Goal: Information Seeking & Learning: Learn about a topic

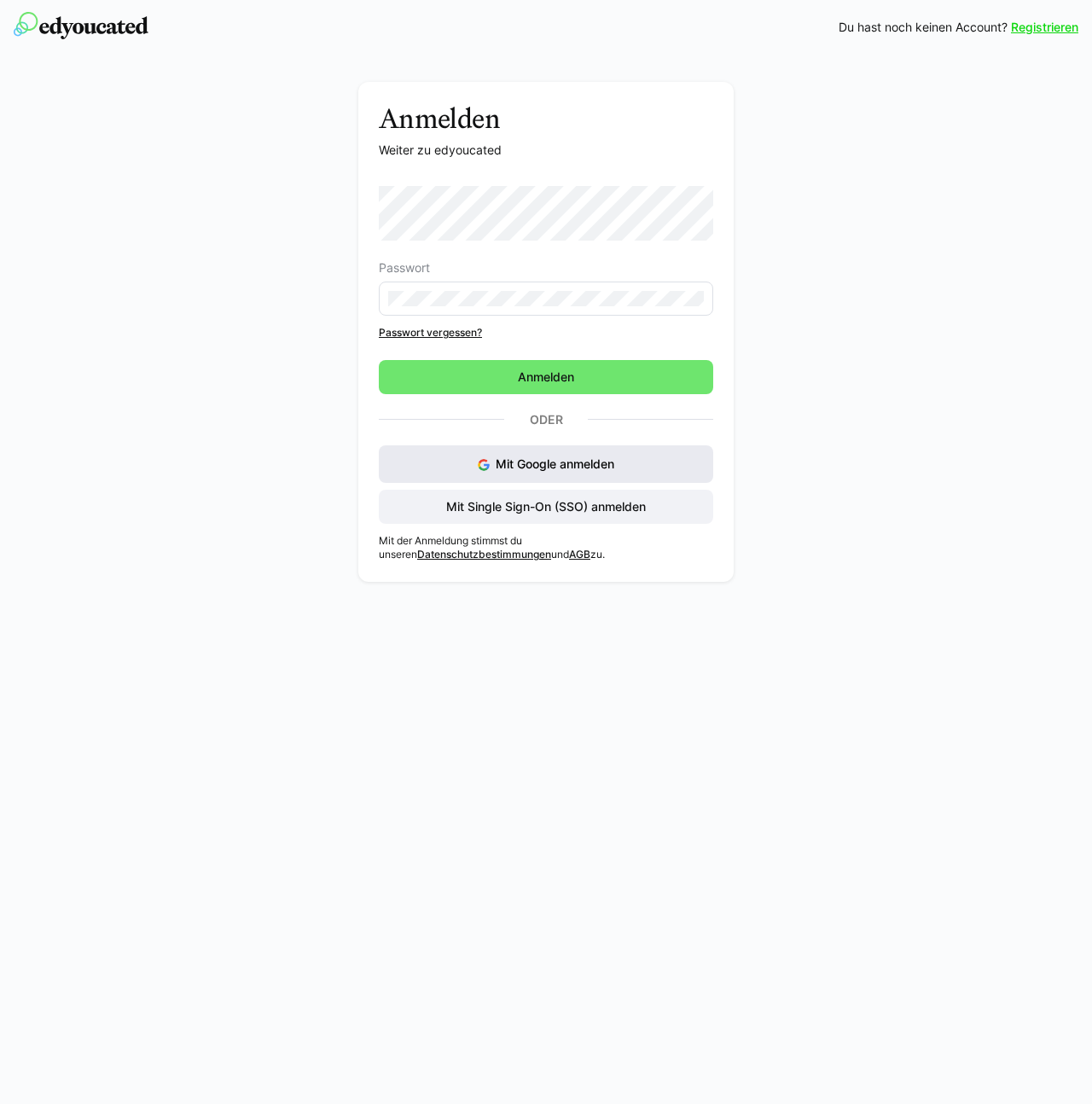
click at [576, 451] on button "Mit Google anmelden" at bounding box center [546, 464] width 335 height 37
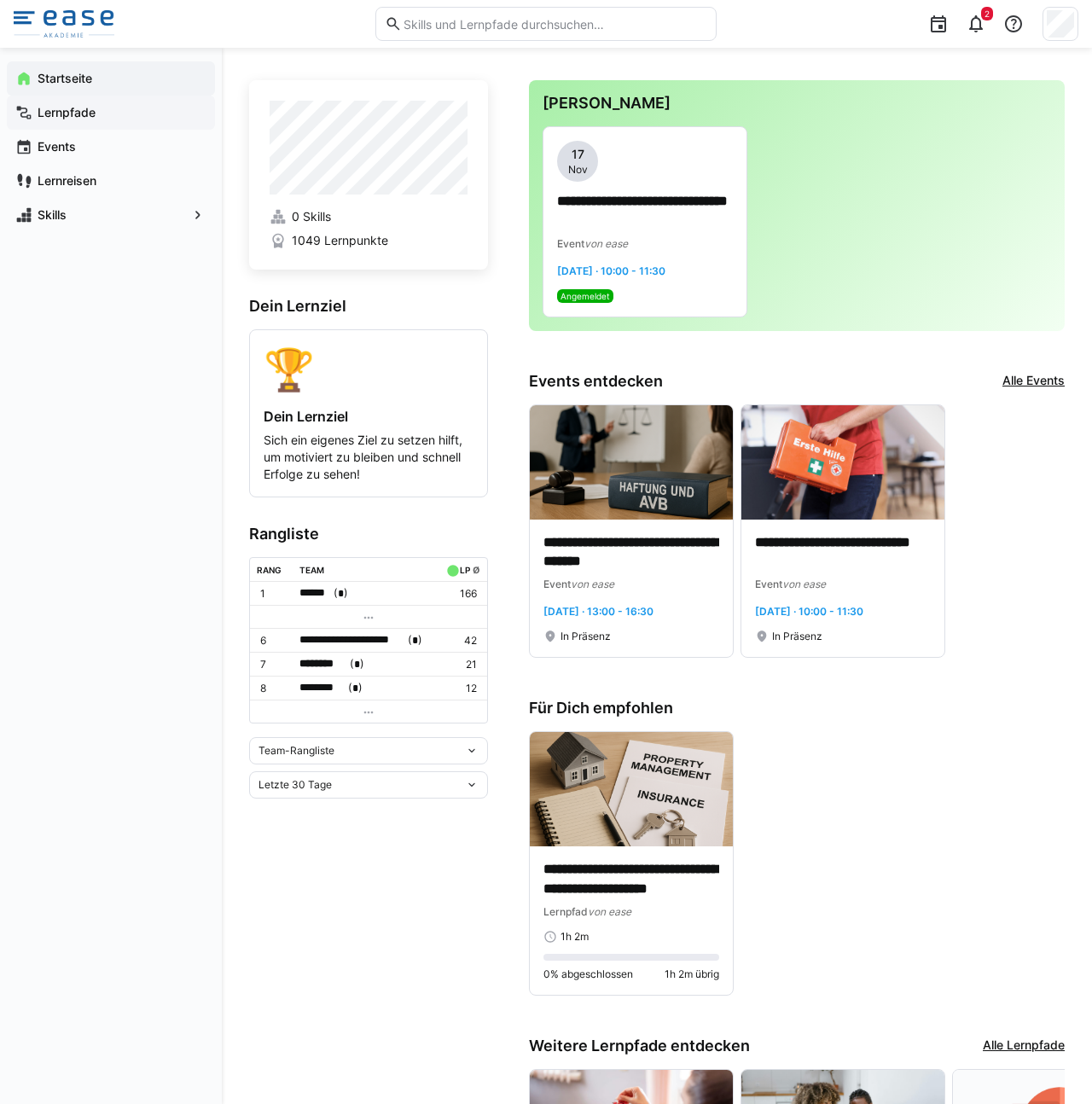
click at [0, 0] on app-navigation-label "Lernpfade" at bounding box center [0, 0] width 0 height 0
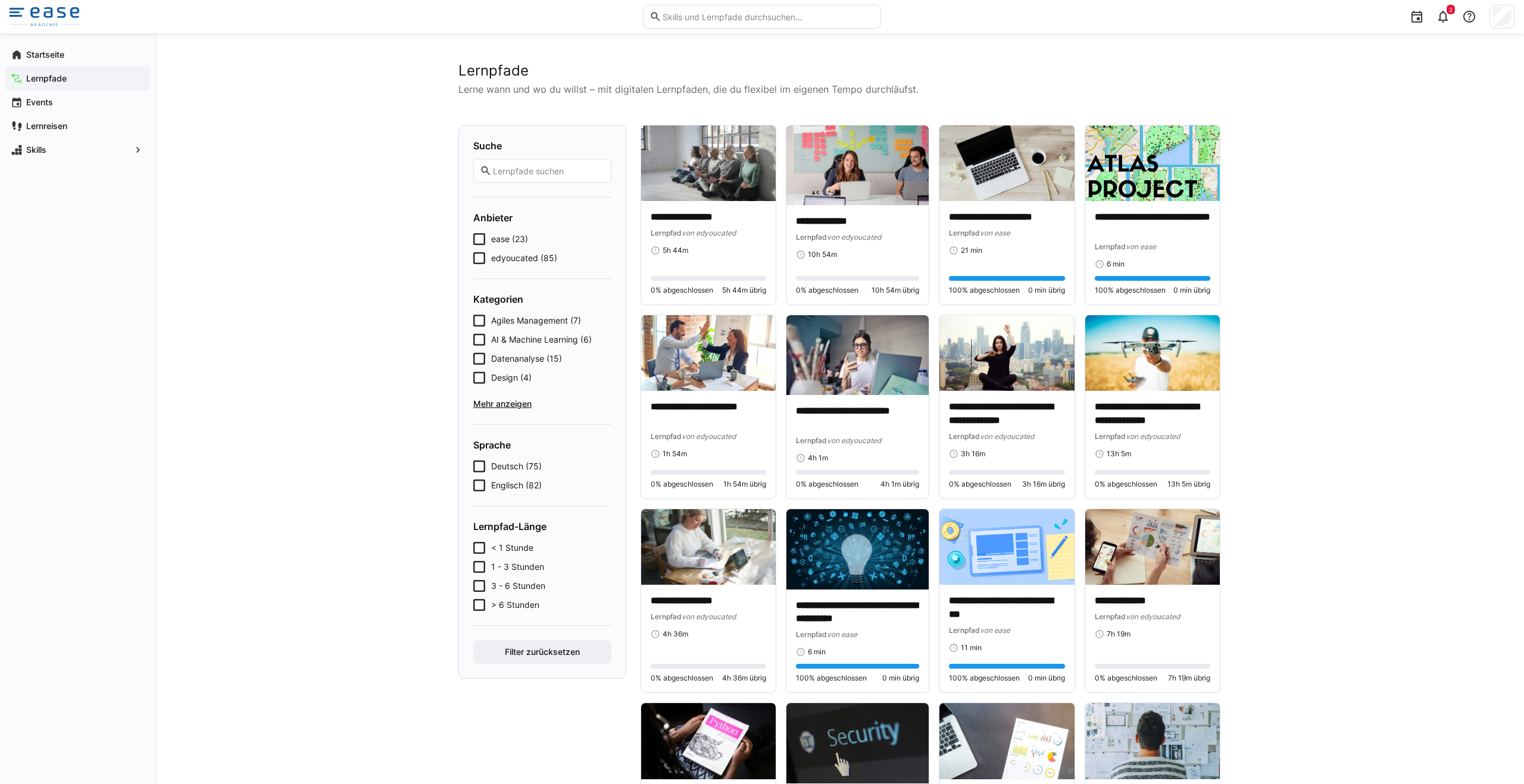
click at [474, 240] on icon at bounding box center [479, 239] width 12 height 12
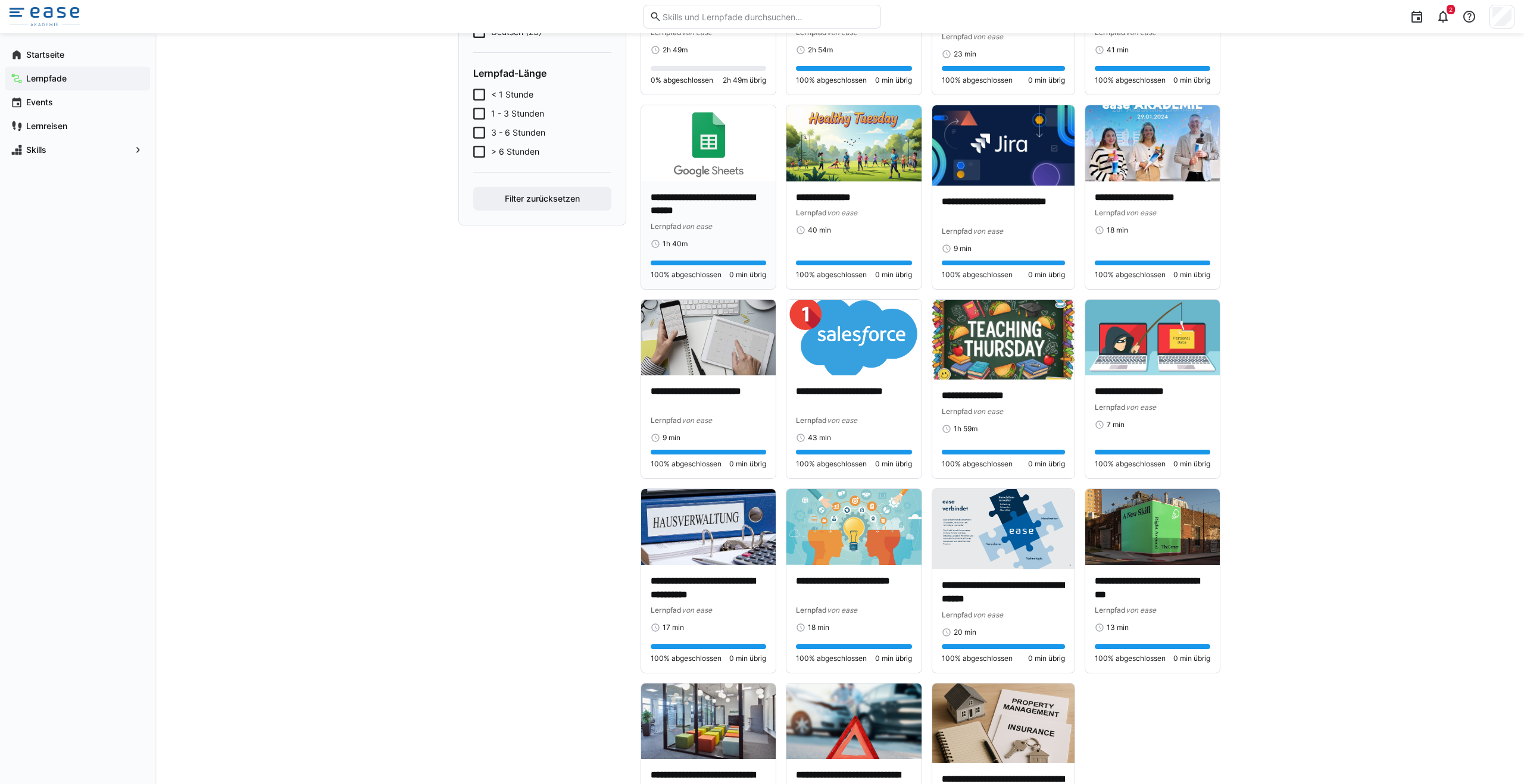
scroll to position [520, 0]
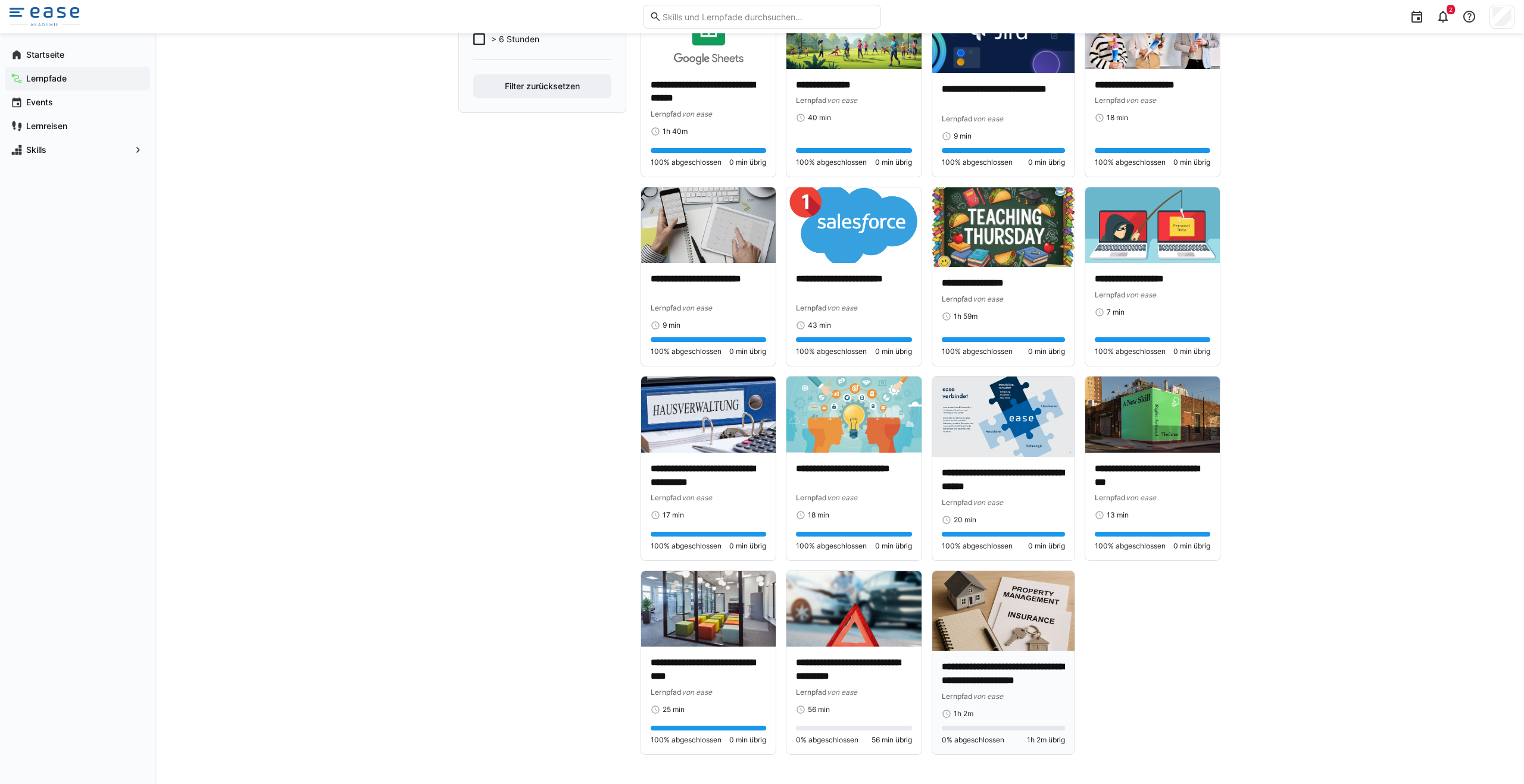
click at [761, 609] on img at bounding box center [1003, 611] width 142 height 80
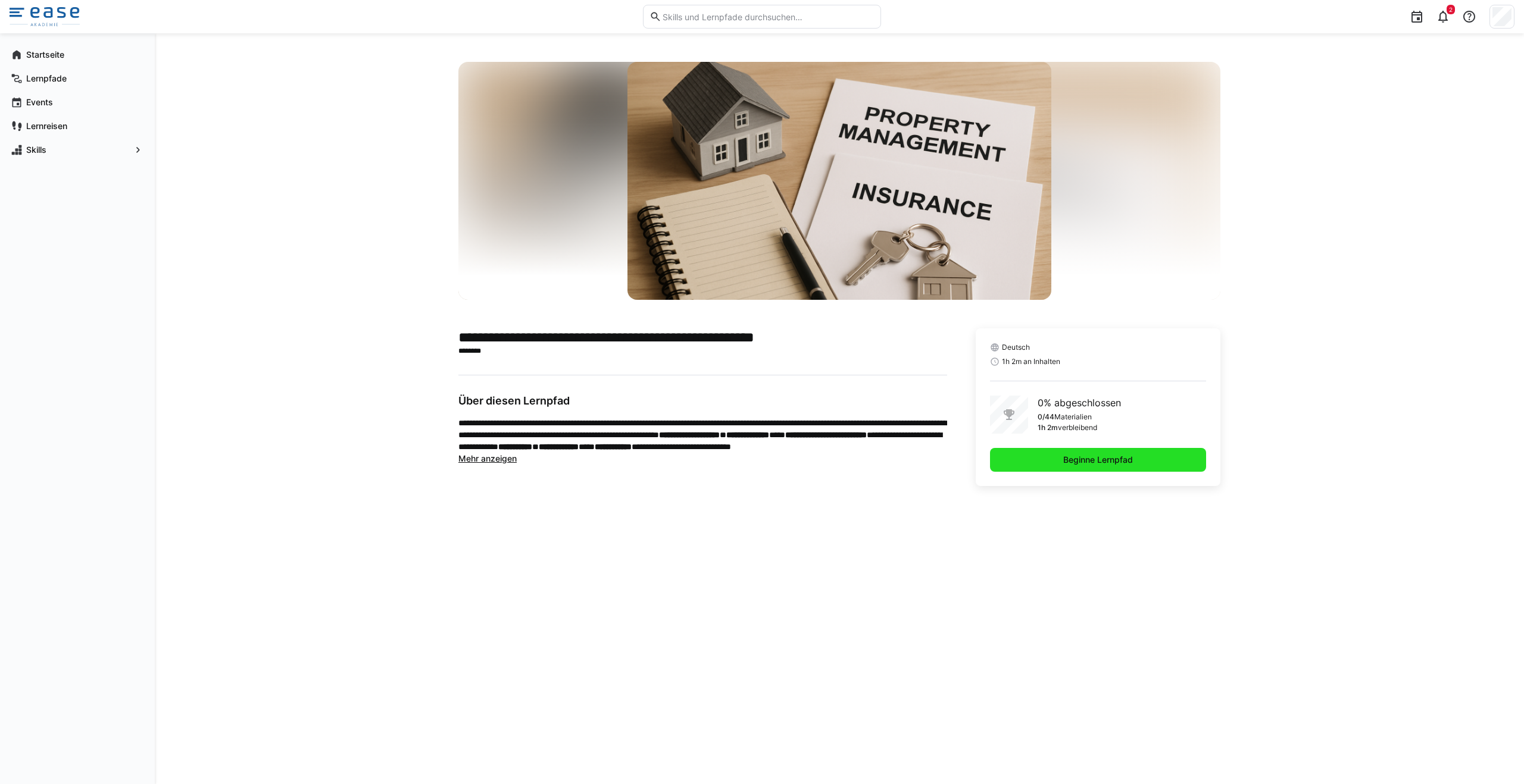
click at [761, 460] on span "Beginne Lernpfad" at bounding box center [1098, 460] width 73 height 12
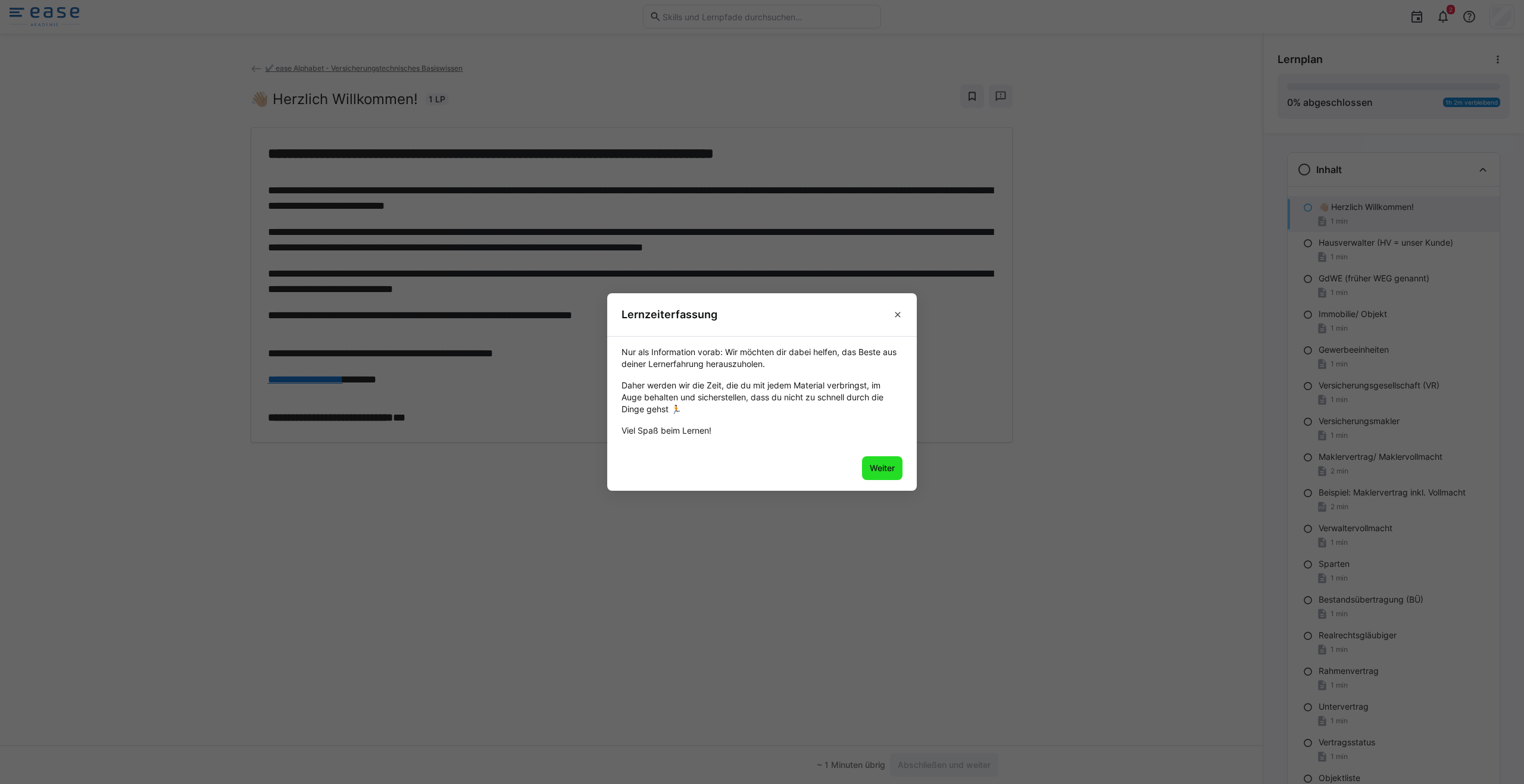
click at [761, 468] on span "Weiter" at bounding box center [882, 468] width 29 height 12
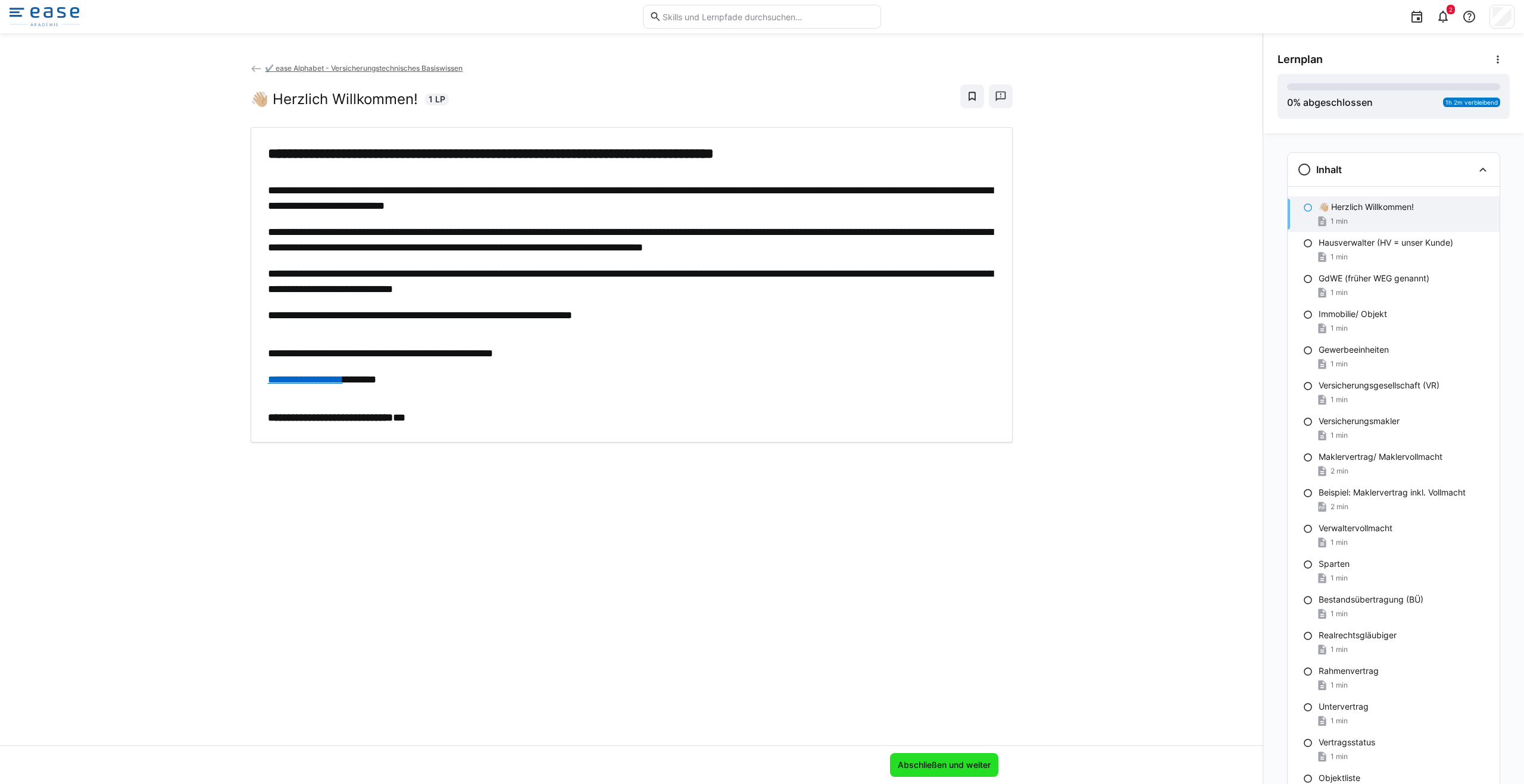
click at [761, 763] on span "Abschließen und weiter" at bounding box center [944, 765] width 96 height 12
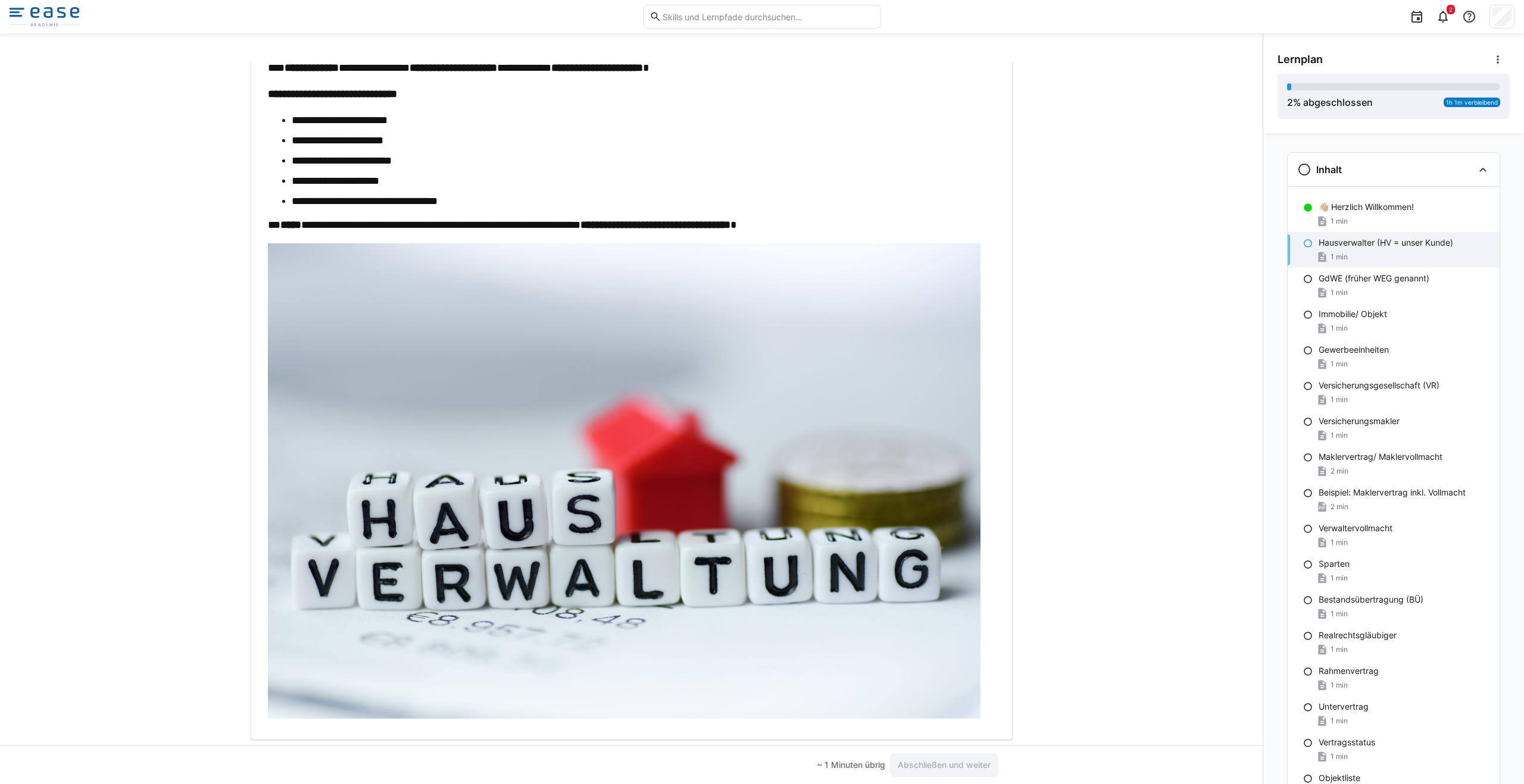
scroll to position [143, 0]
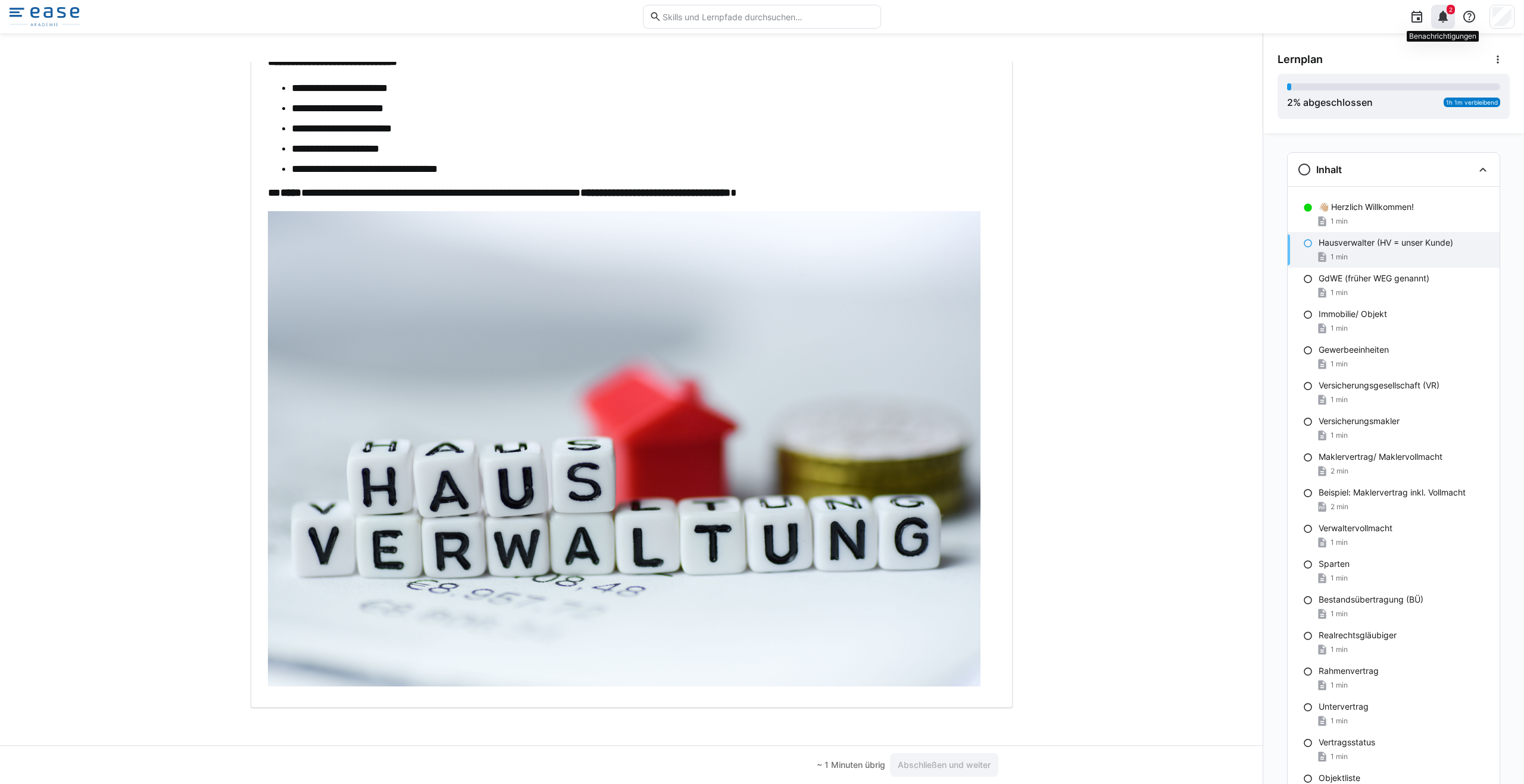
click at [761, 14] on eds-icon at bounding box center [1443, 17] width 14 height 14
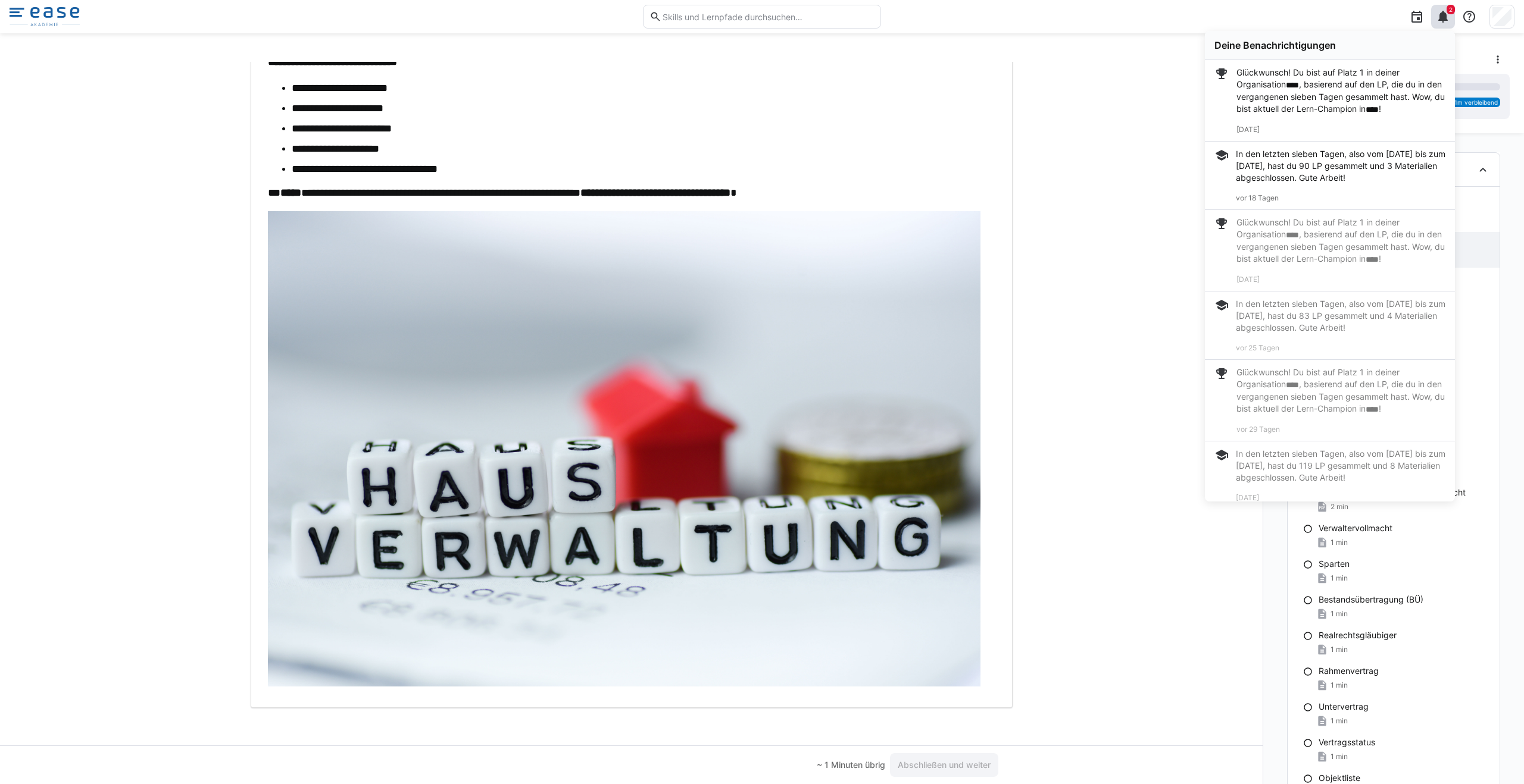
click at [761, 22] on div "2 Deine Benachrichtigungen Glückwunsch! Du bist auf Platz 1 in deiner Organisat…" at bounding box center [1202, 16] width 625 height 33
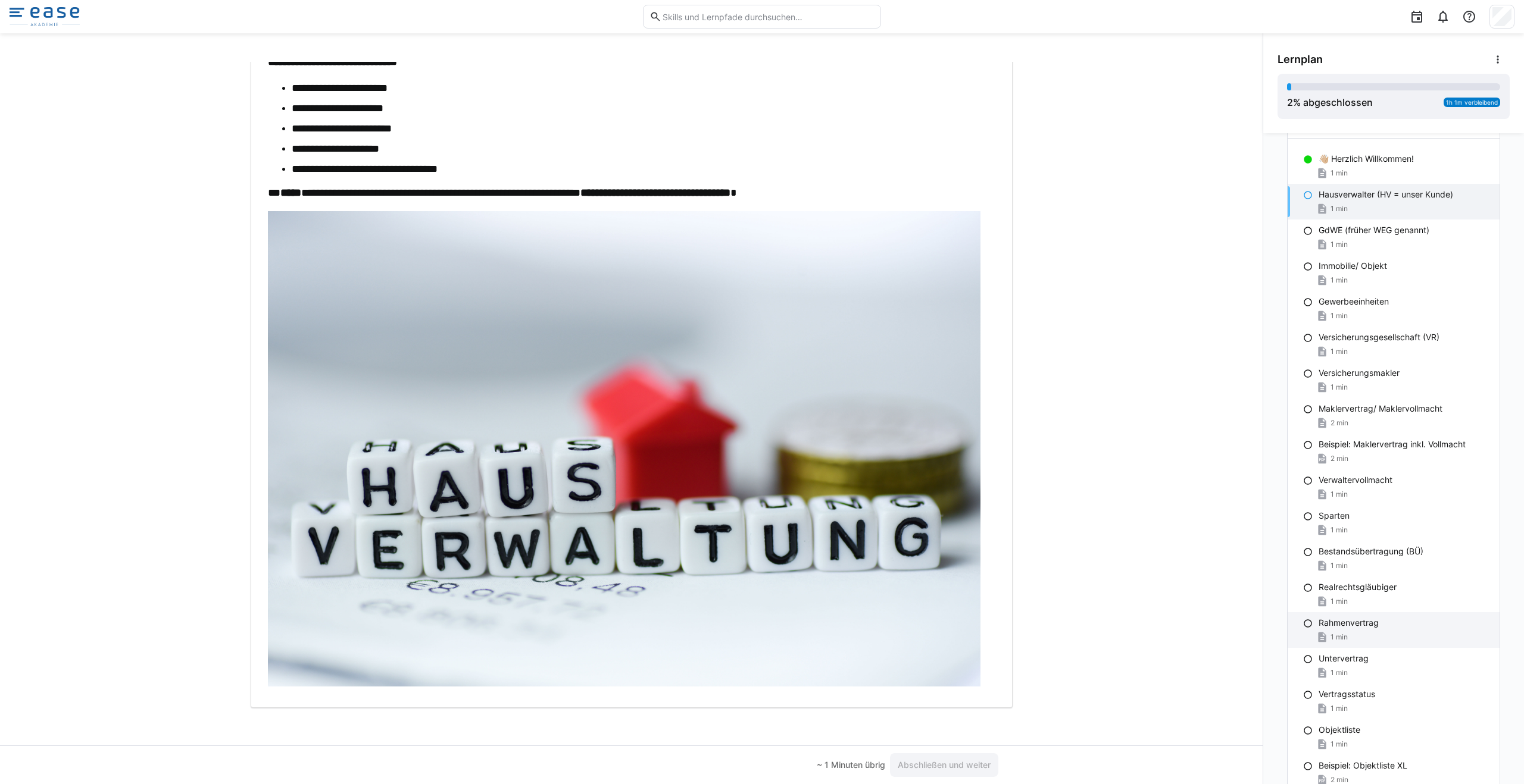
scroll to position [0, 0]
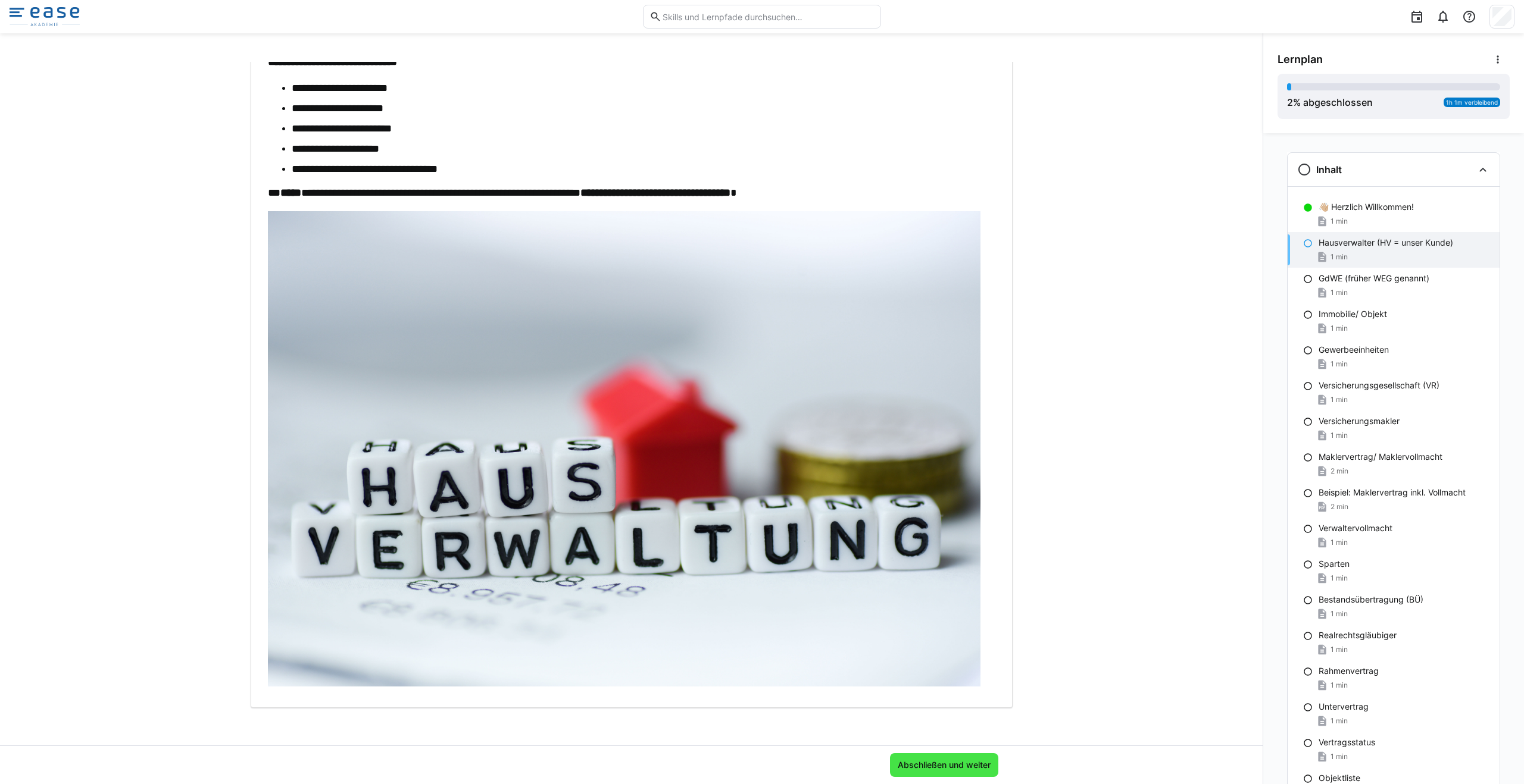
click at [761, 766] on span "Abschließen und weiter" at bounding box center [944, 765] width 96 height 12
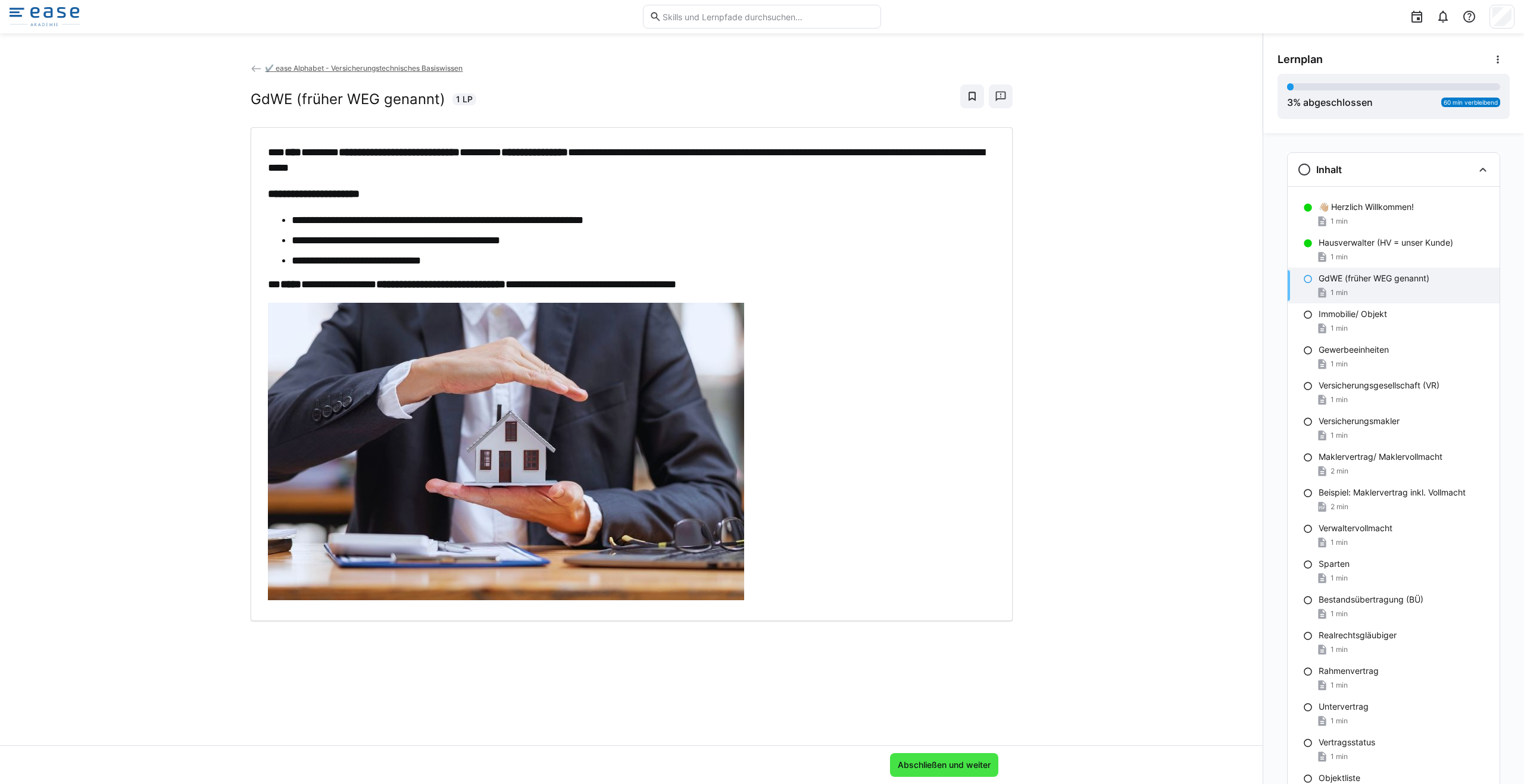
click at [761, 766] on span "Abschließen und weiter" at bounding box center [944, 765] width 96 height 12
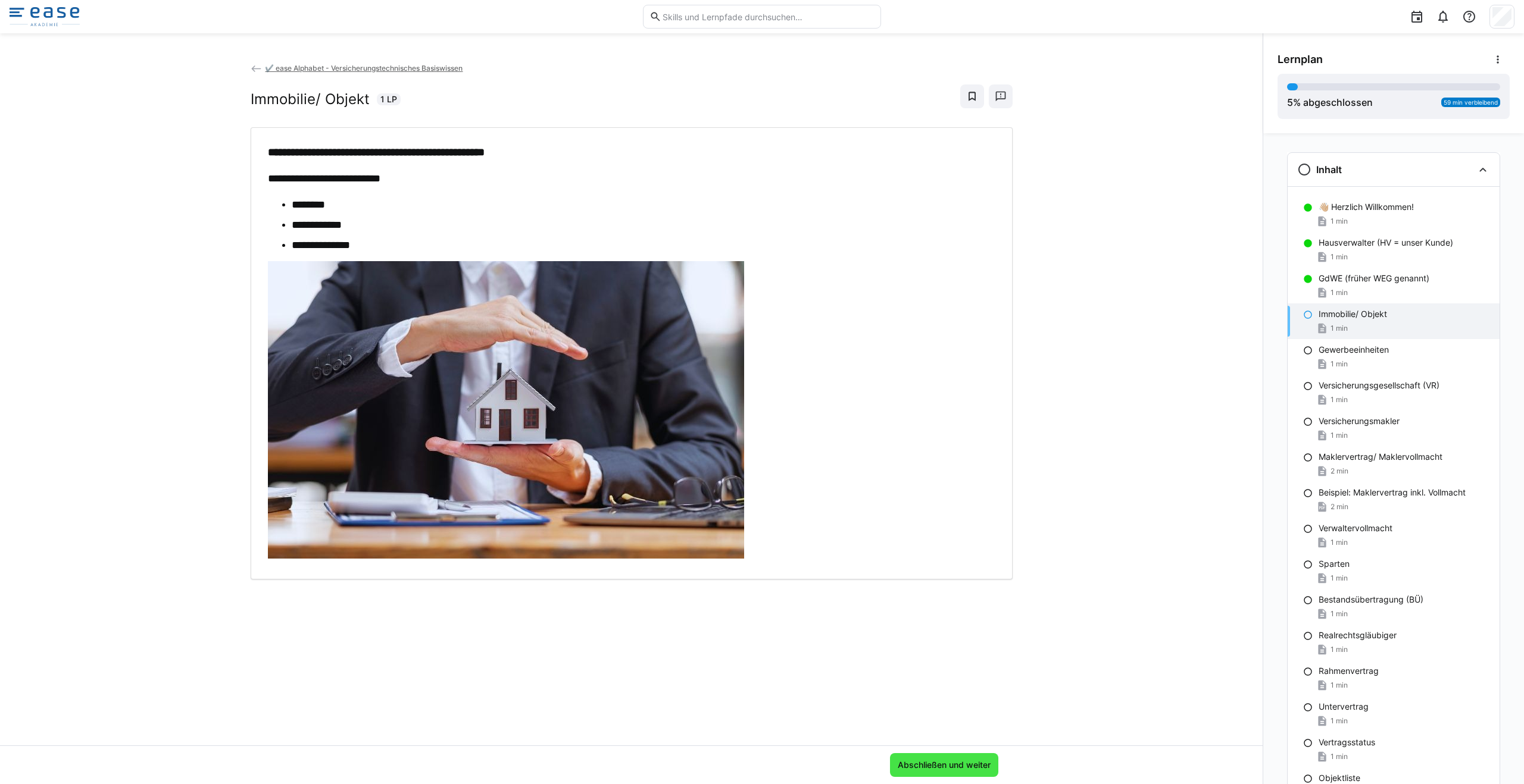
click at [761, 766] on span "Abschließen und weiter" at bounding box center [944, 765] width 96 height 12
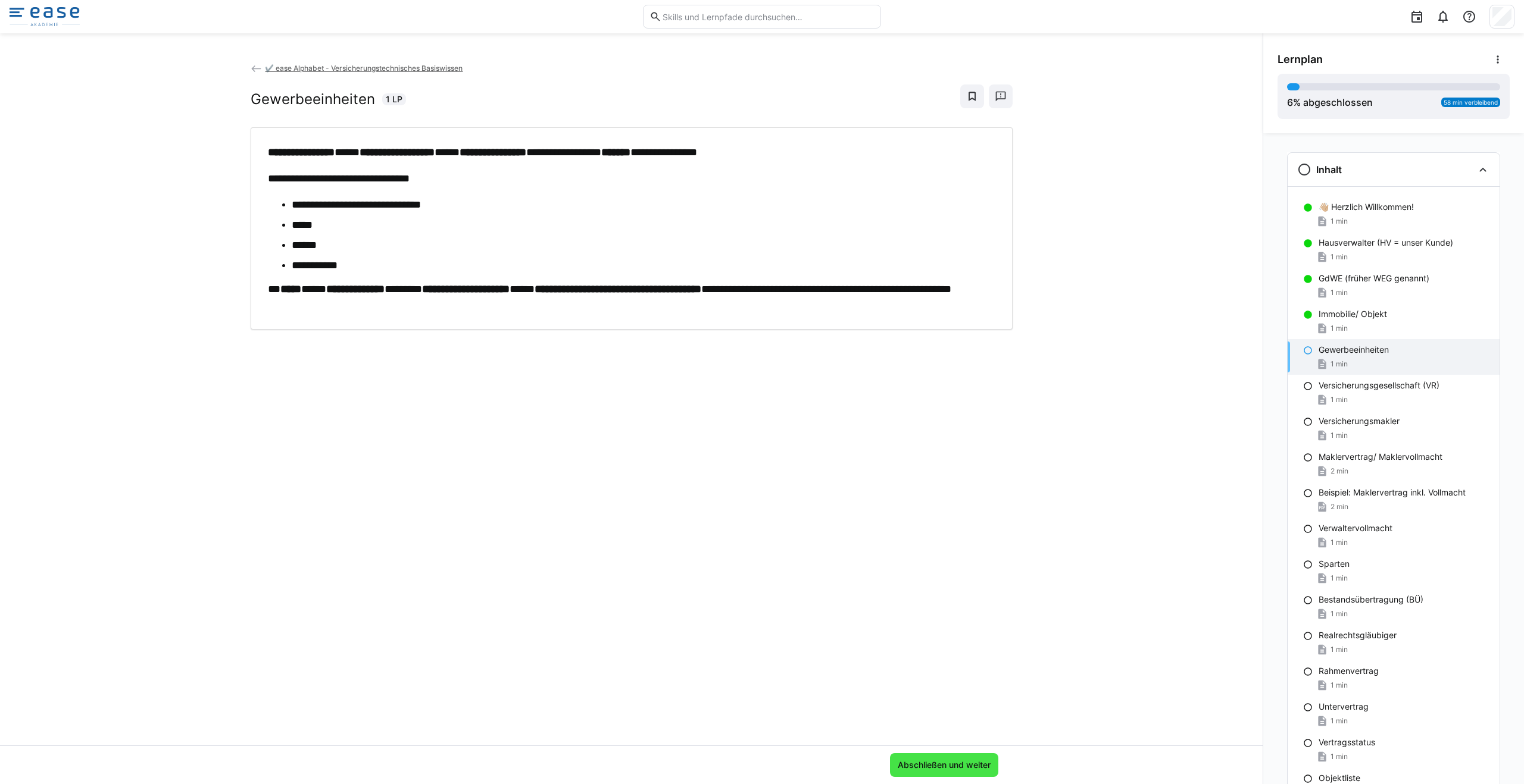
click at [761, 765] on span "Abschließen und weiter" at bounding box center [944, 765] width 96 height 12
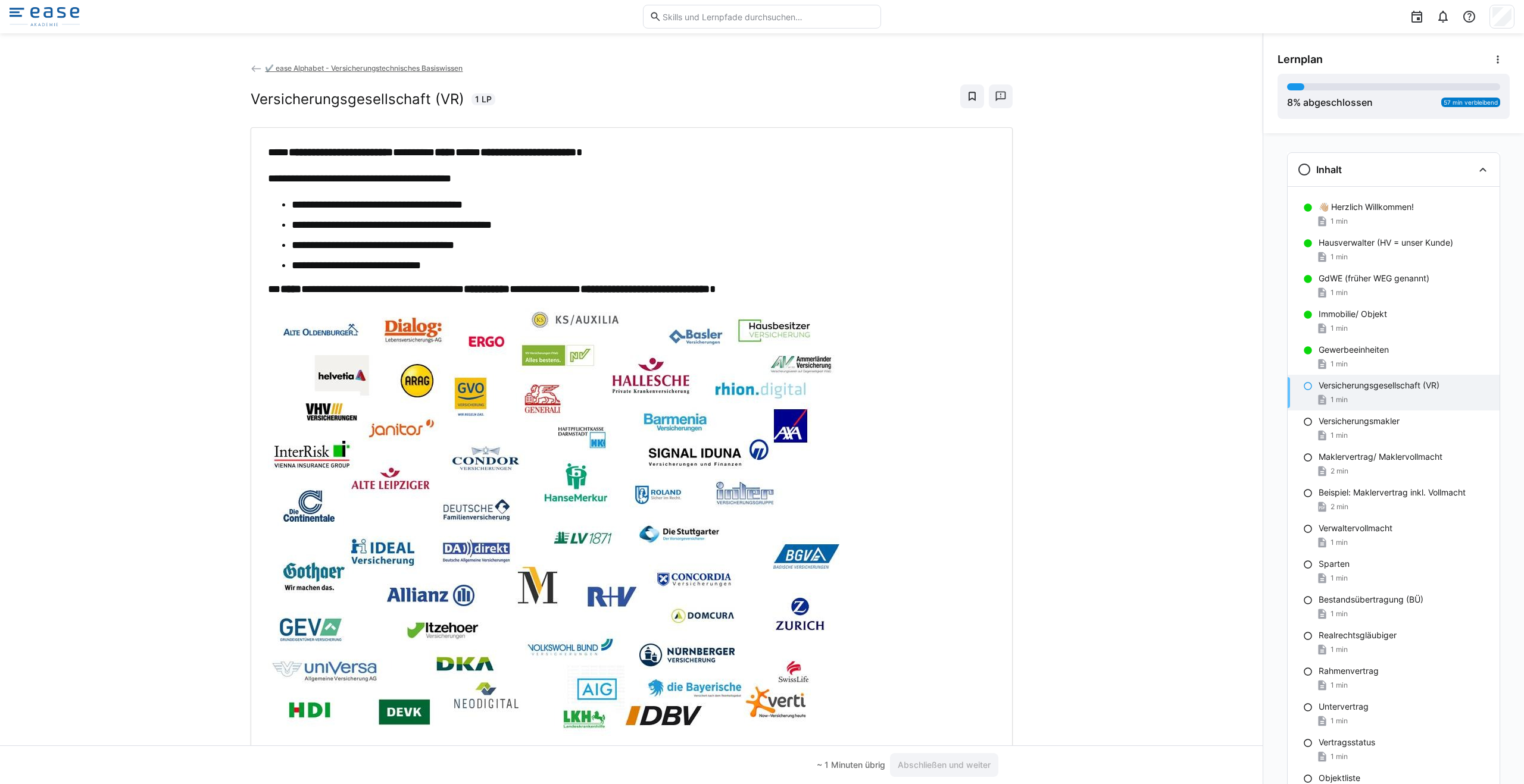
scroll to position [50, 0]
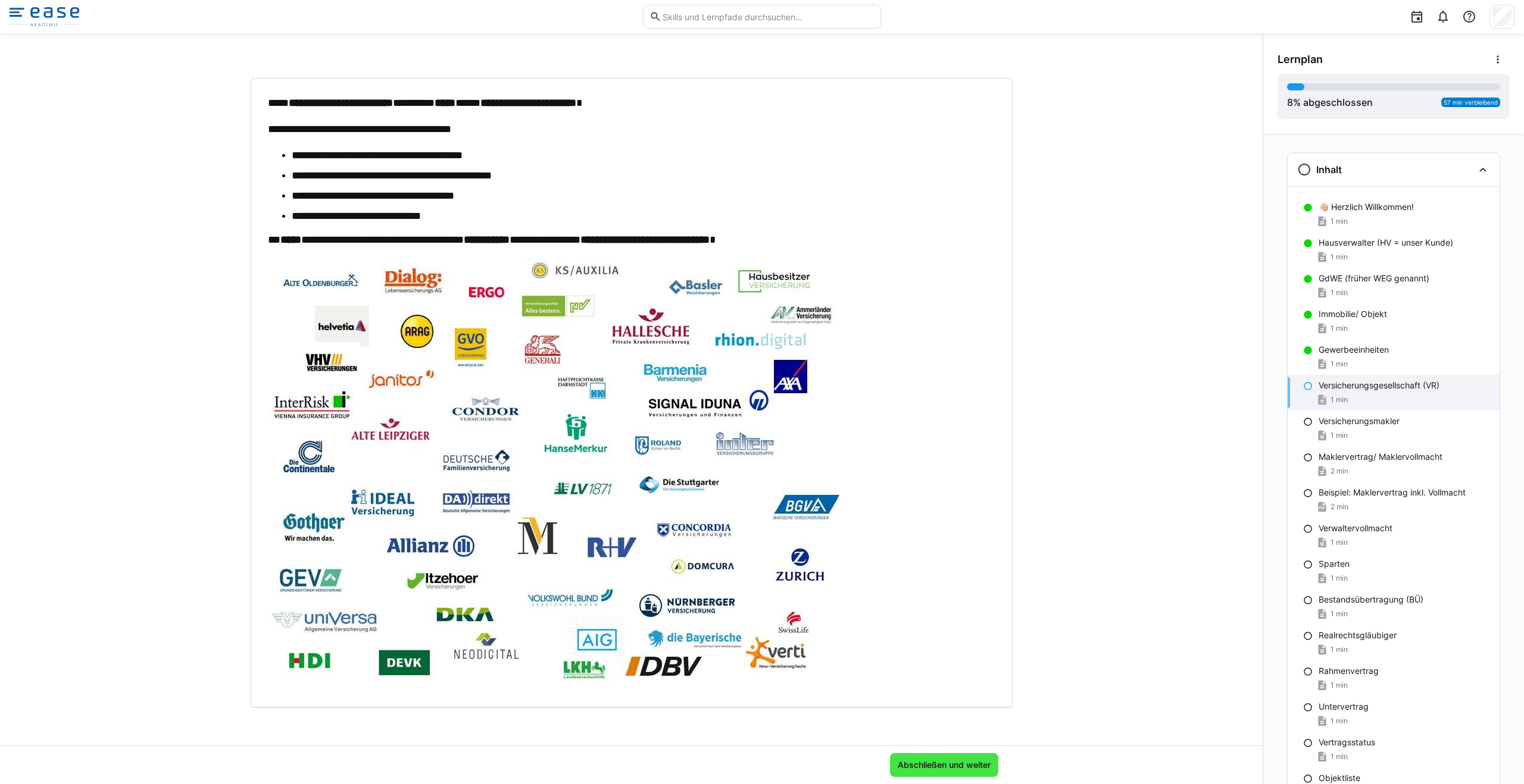
click at [761, 768] on span "Abschließen und weiter" at bounding box center [944, 765] width 96 height 12
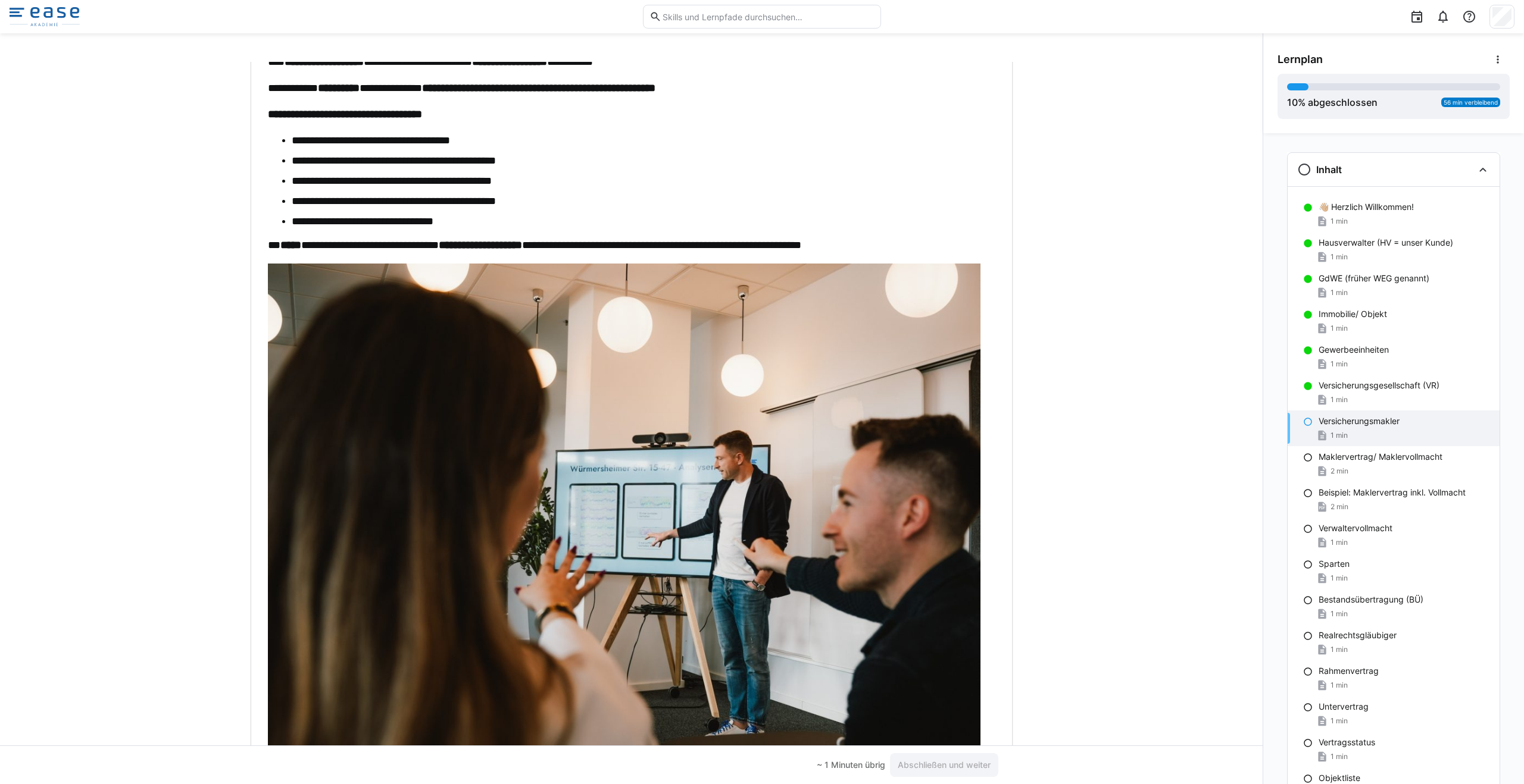
scroll to position [0, 0]
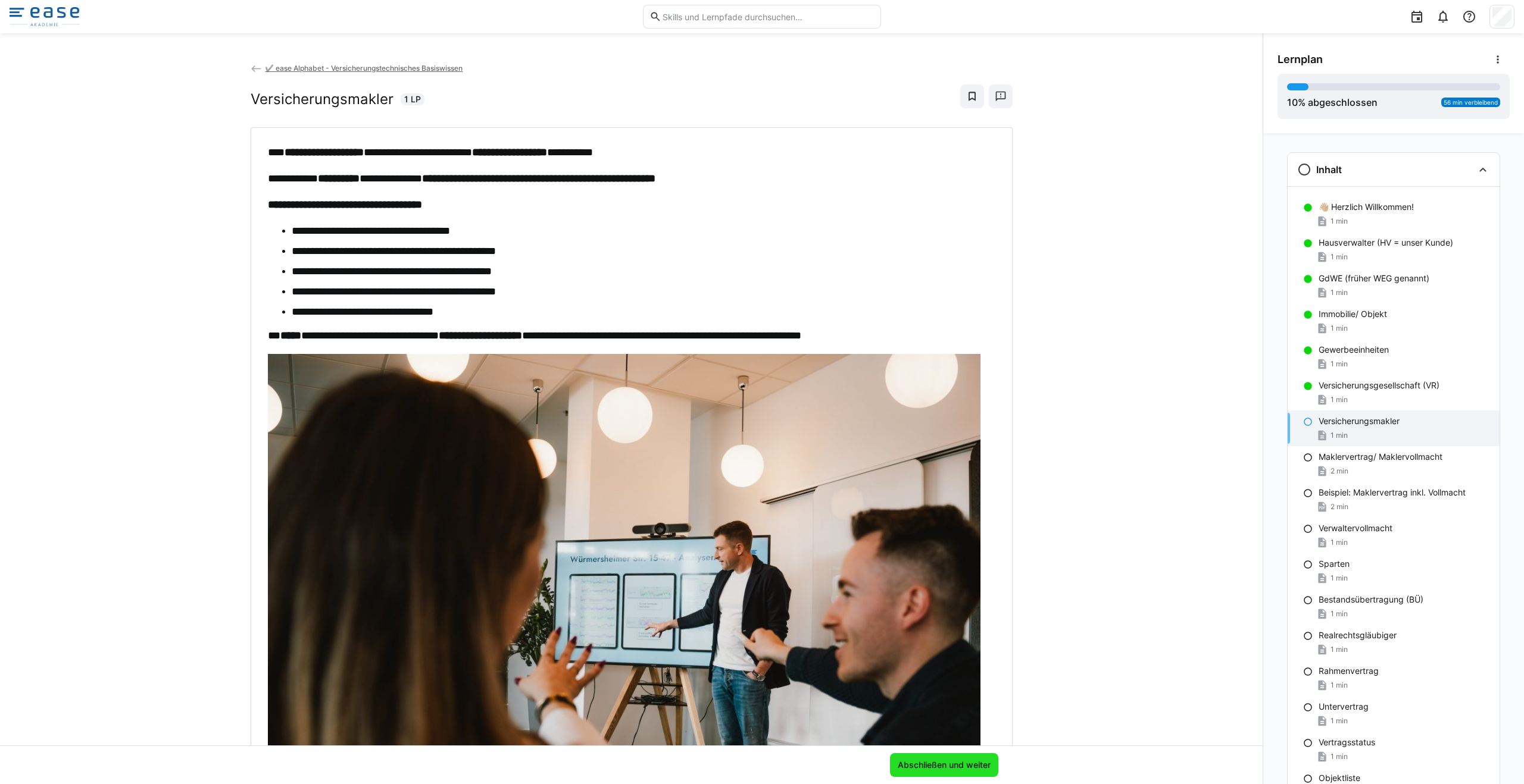
click at [761, 759] on span "Abschließen und weiter" at bounding box center [944, 765] width 96 height 12
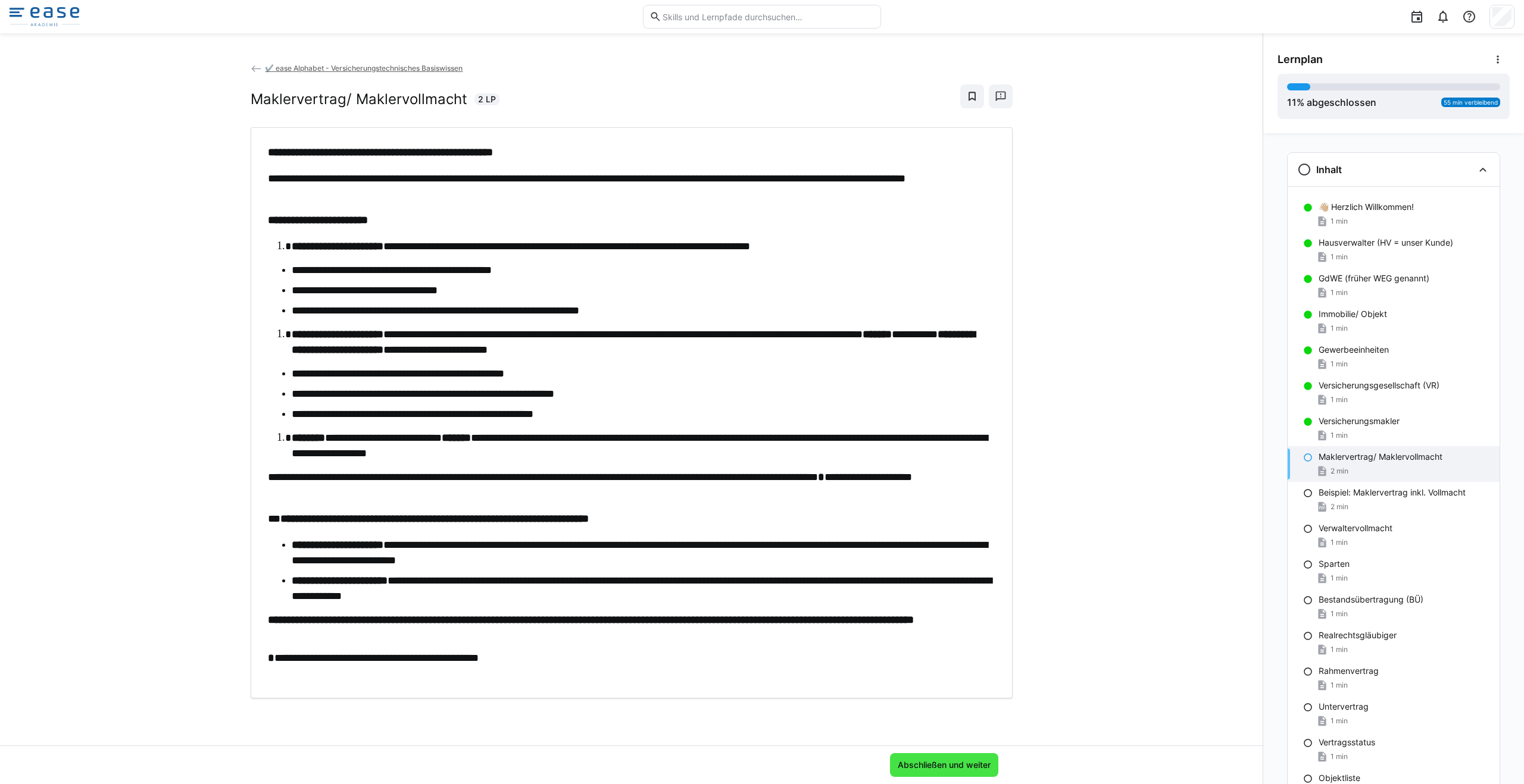
click at [761, 760] on span "Abschließen und weiter" at bounding box center [944, 765] width 96 height 12
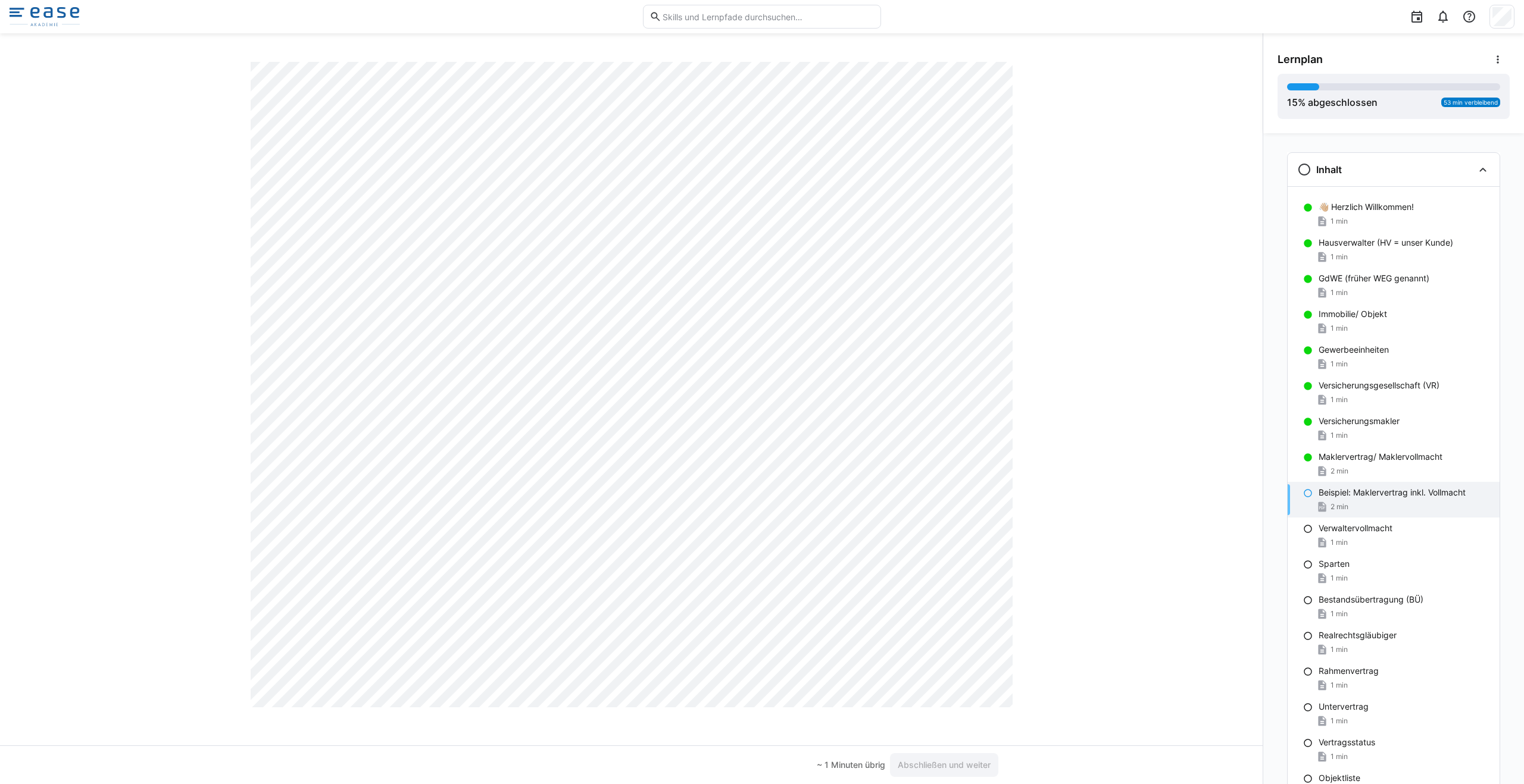
scroll to position [9117, 0]
click at [761, 770] on span "Abschließen und weiter" at bounding box center [944, 765] width 109 height 24
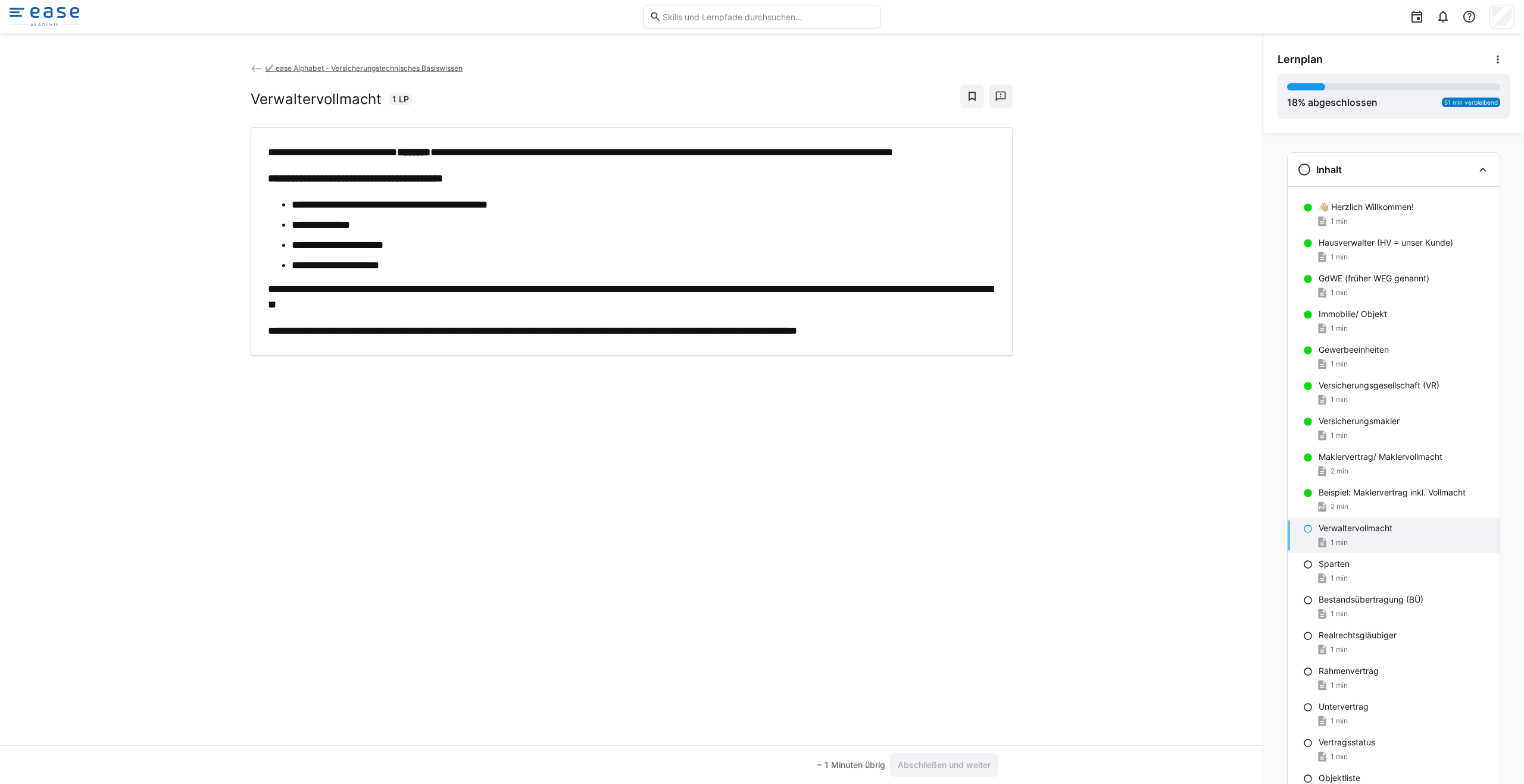
scroll to position [0, 0]
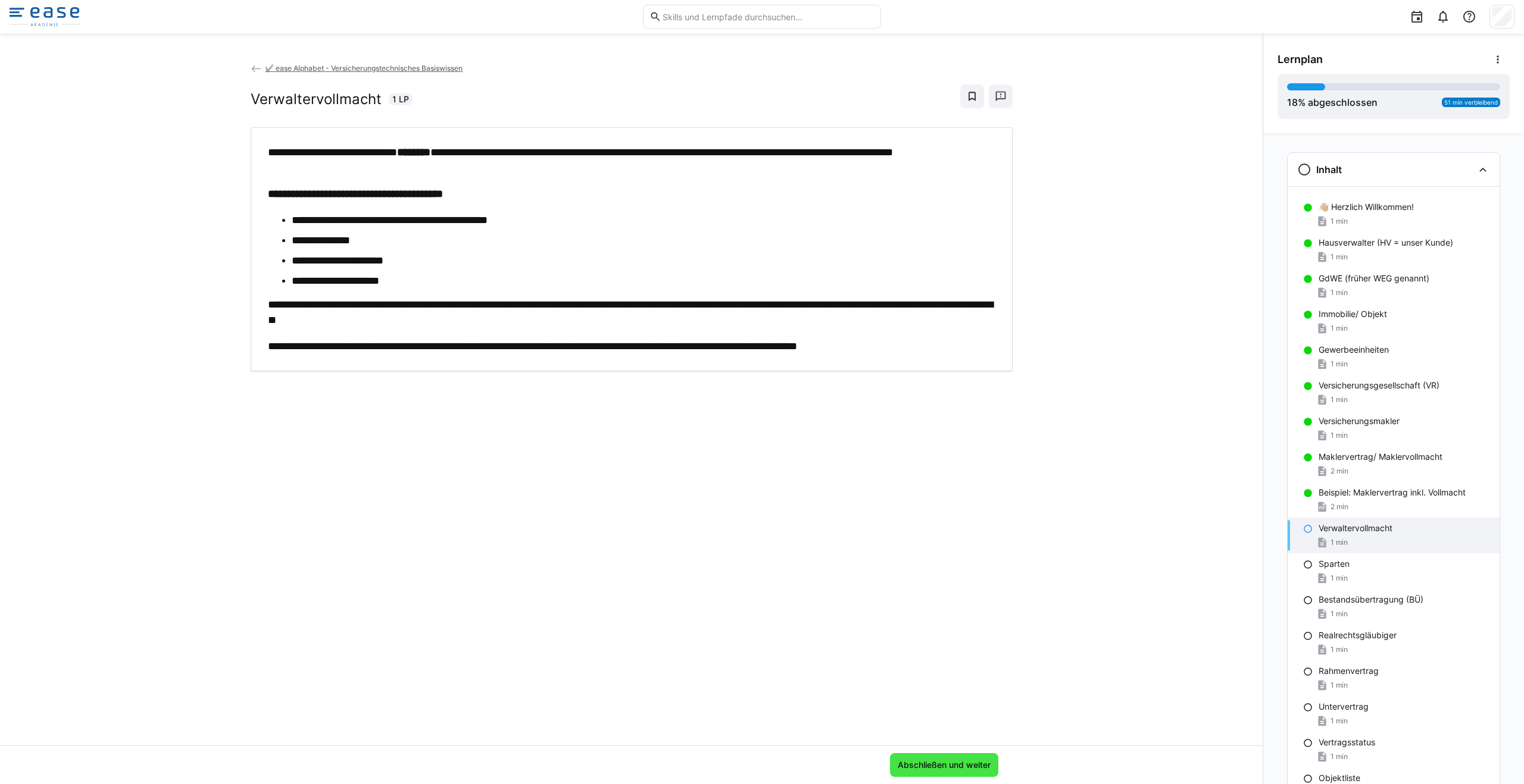
click at [761, 766] on span "Abschließen und weiter" at bounding box center [944, 765] width 96 height 12
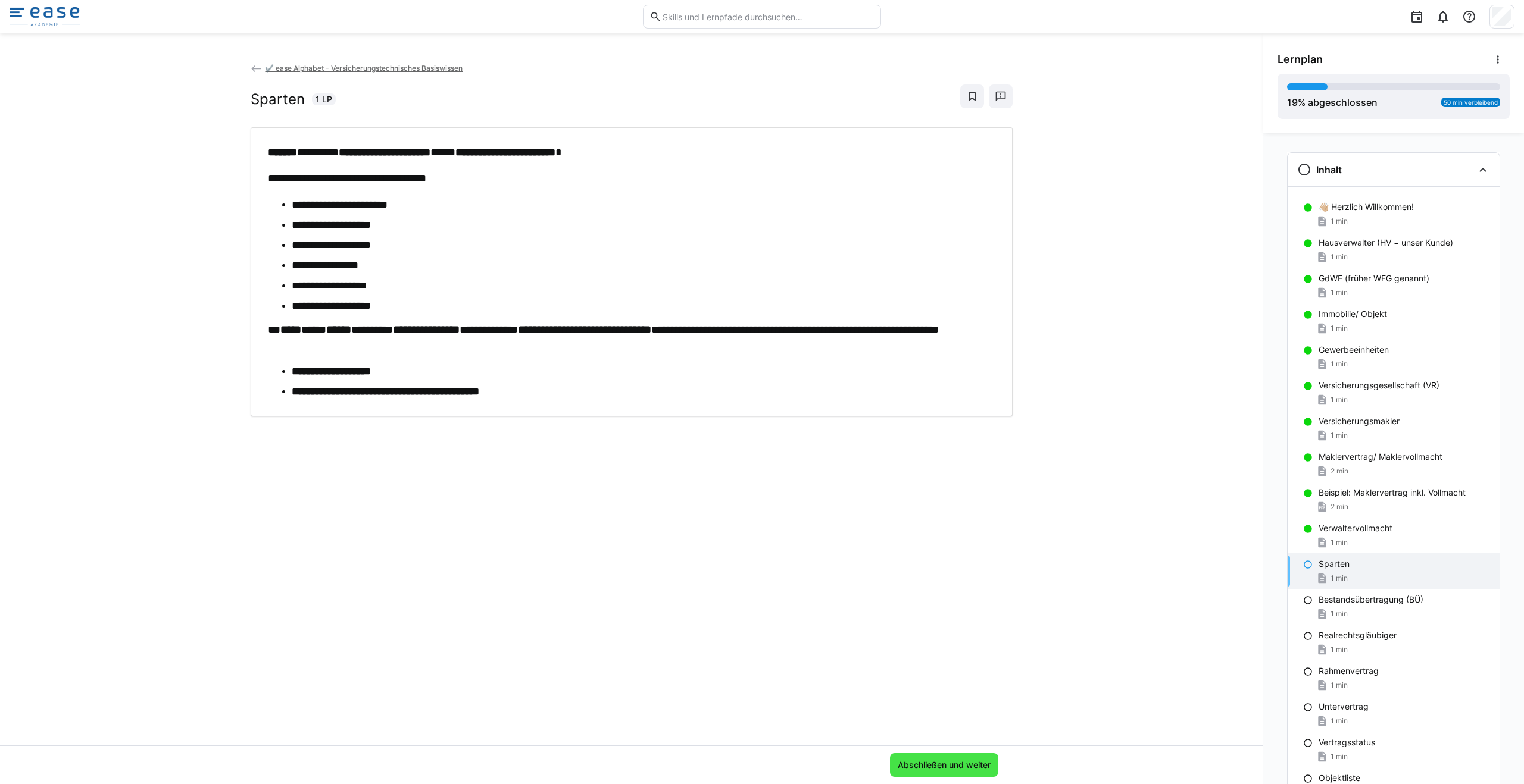
click at [761, 759] on span "Abschließen und weiter" at bounding box center [944, 765] width 96 height 12
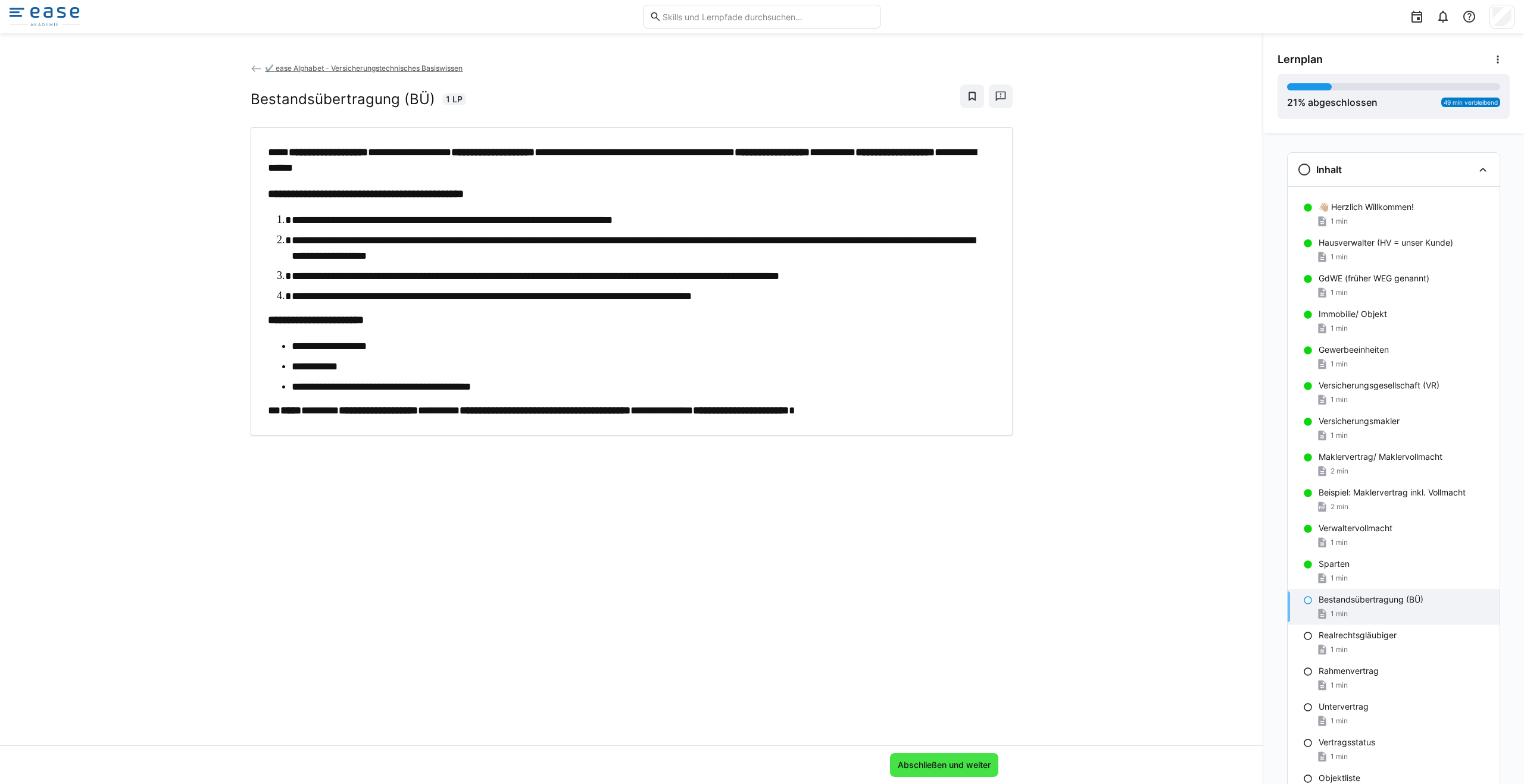
click at [761, 765] on span "Abschließen und weiter" at bounding box center [944, 765] width 96 height 12
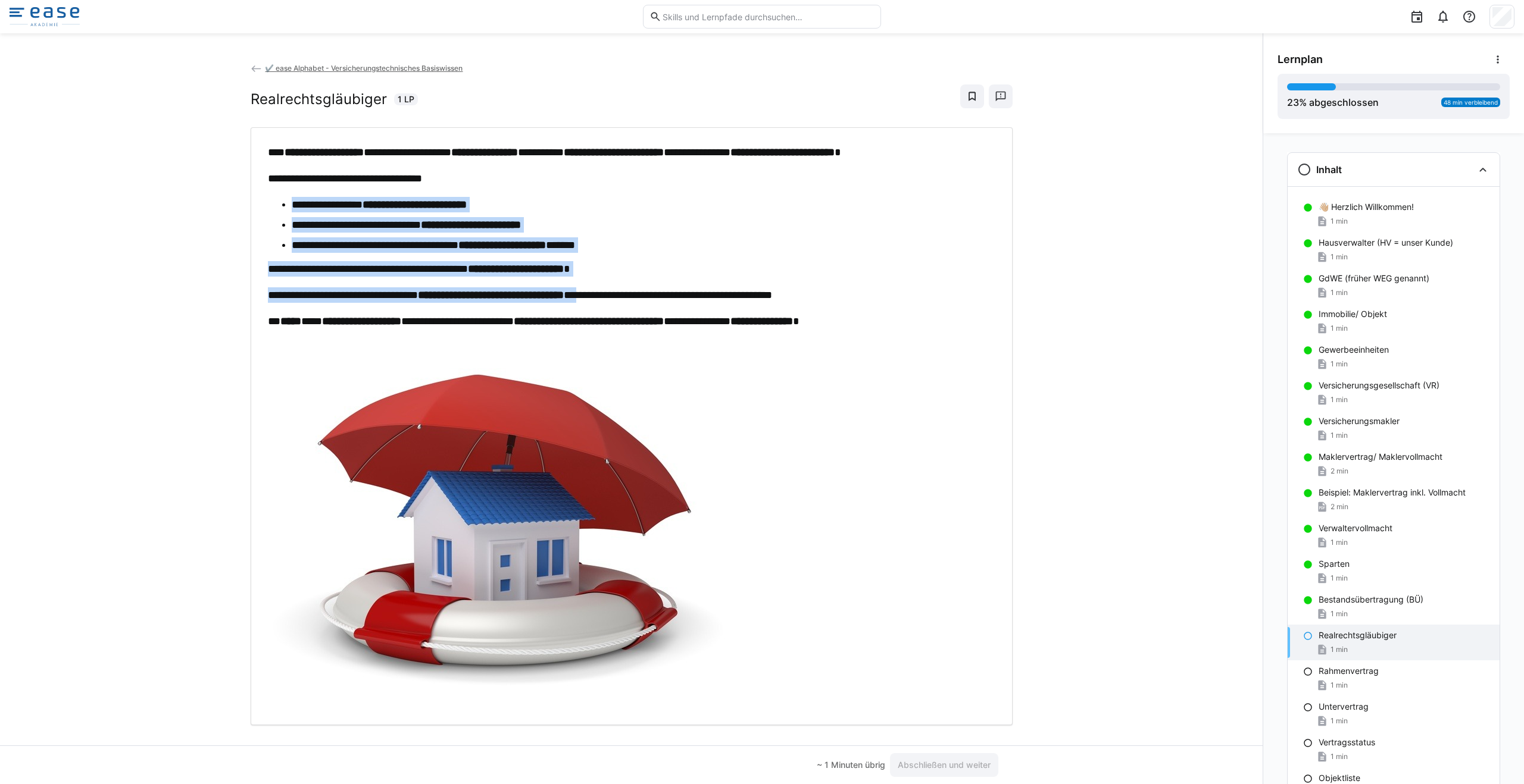
drag, startPoint x: 288, startPoint y: 203, endPoint x: 665, endPoint y: 288, distance: 386.5
click at [665, 288] on div "**********" at bounding box center [632, 426] width 727 height 564
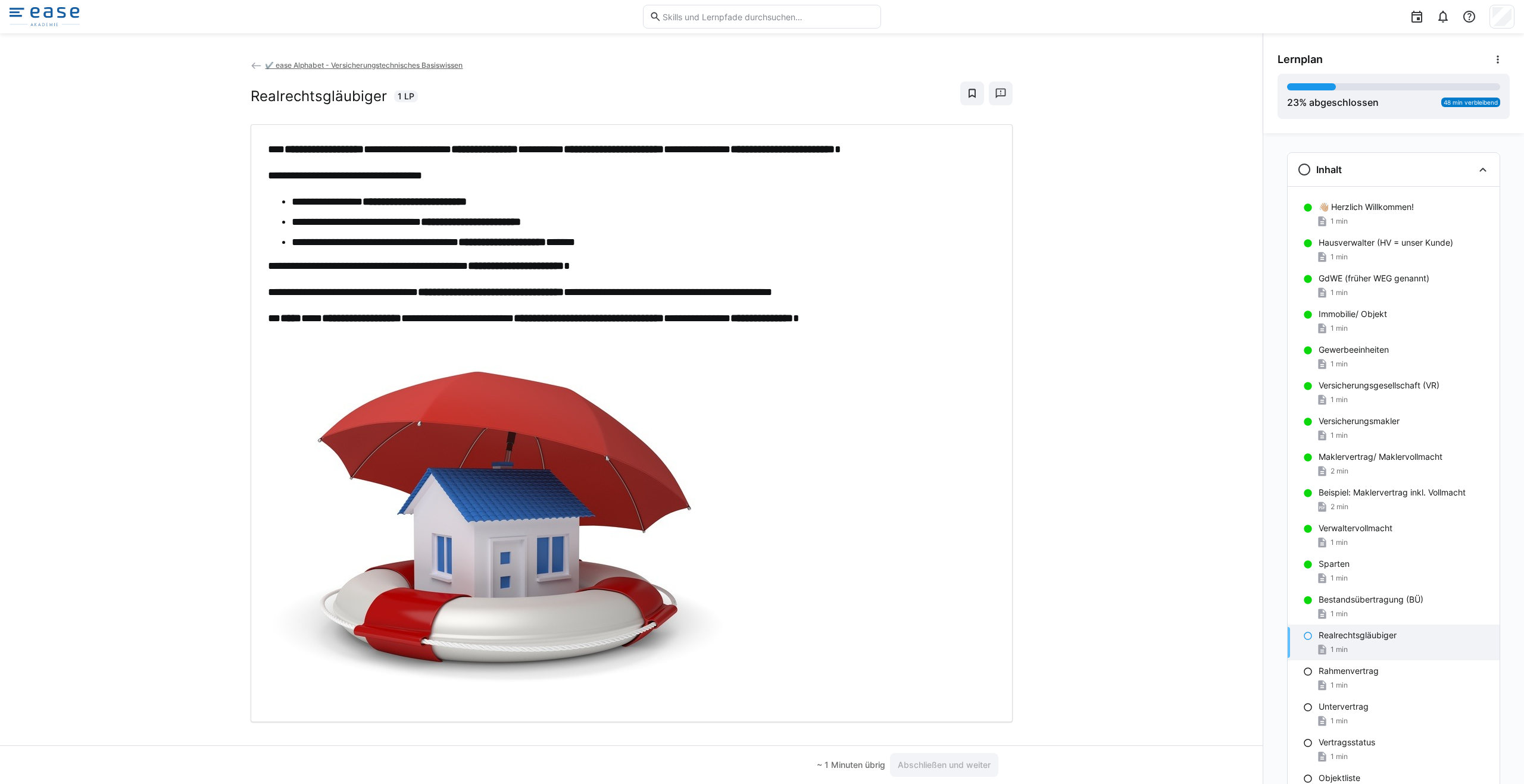
click at [761, 298] on p "**********" at bounding box center [632, 292] width 727 height 16
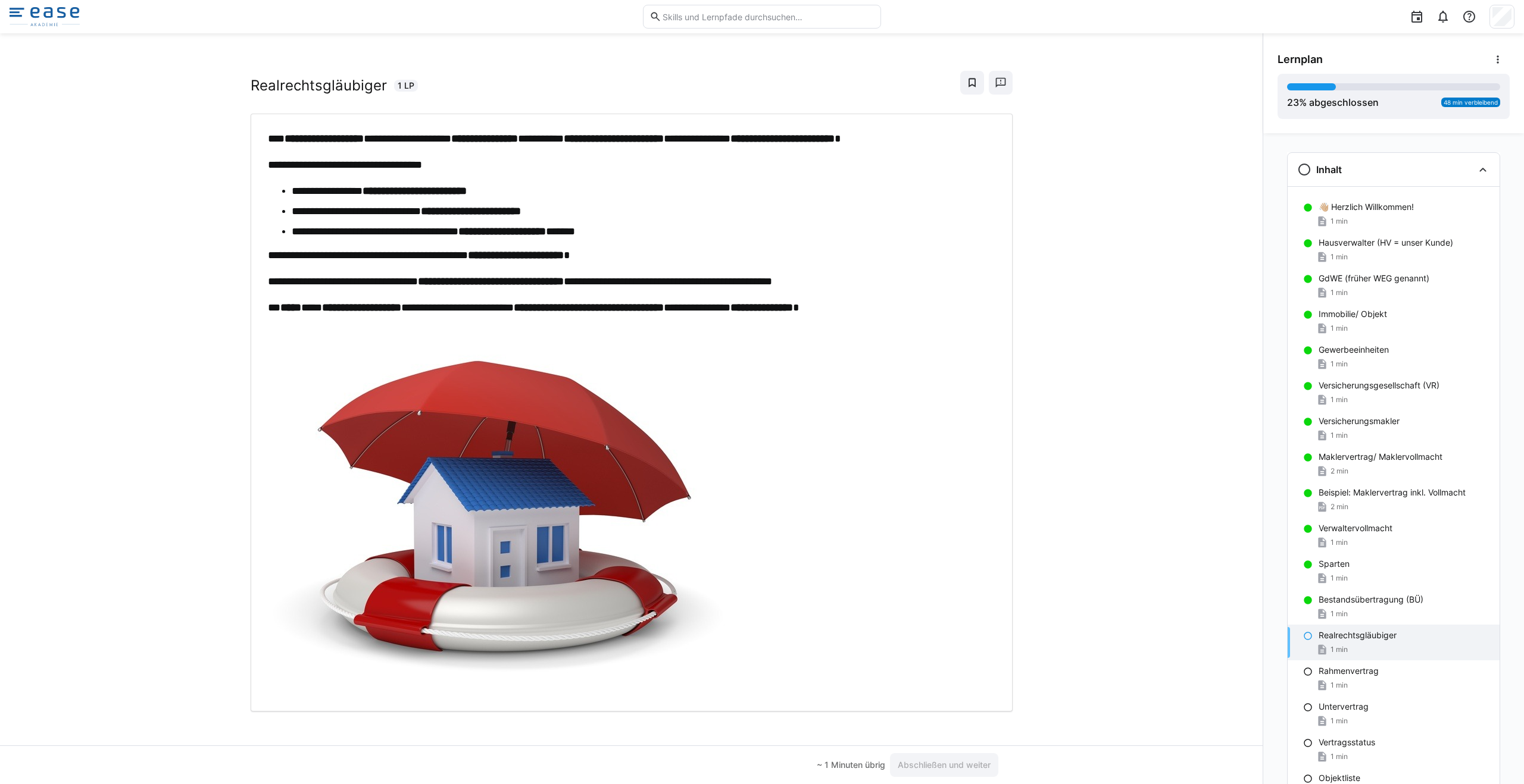
scroll to position [18, 0]
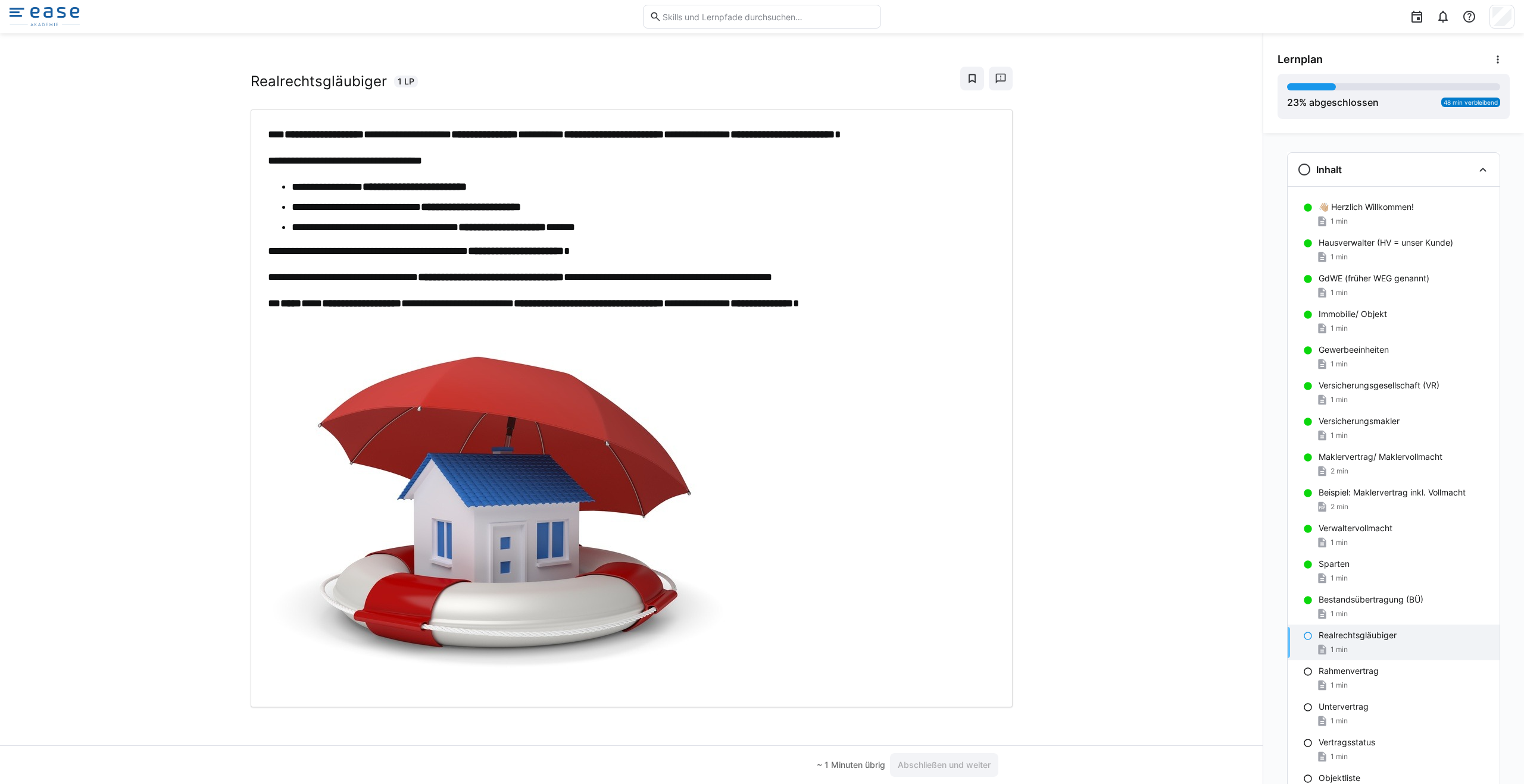
click at [336, 298] on strong "**********" at bounding box center [361, 303] width 79 height 10
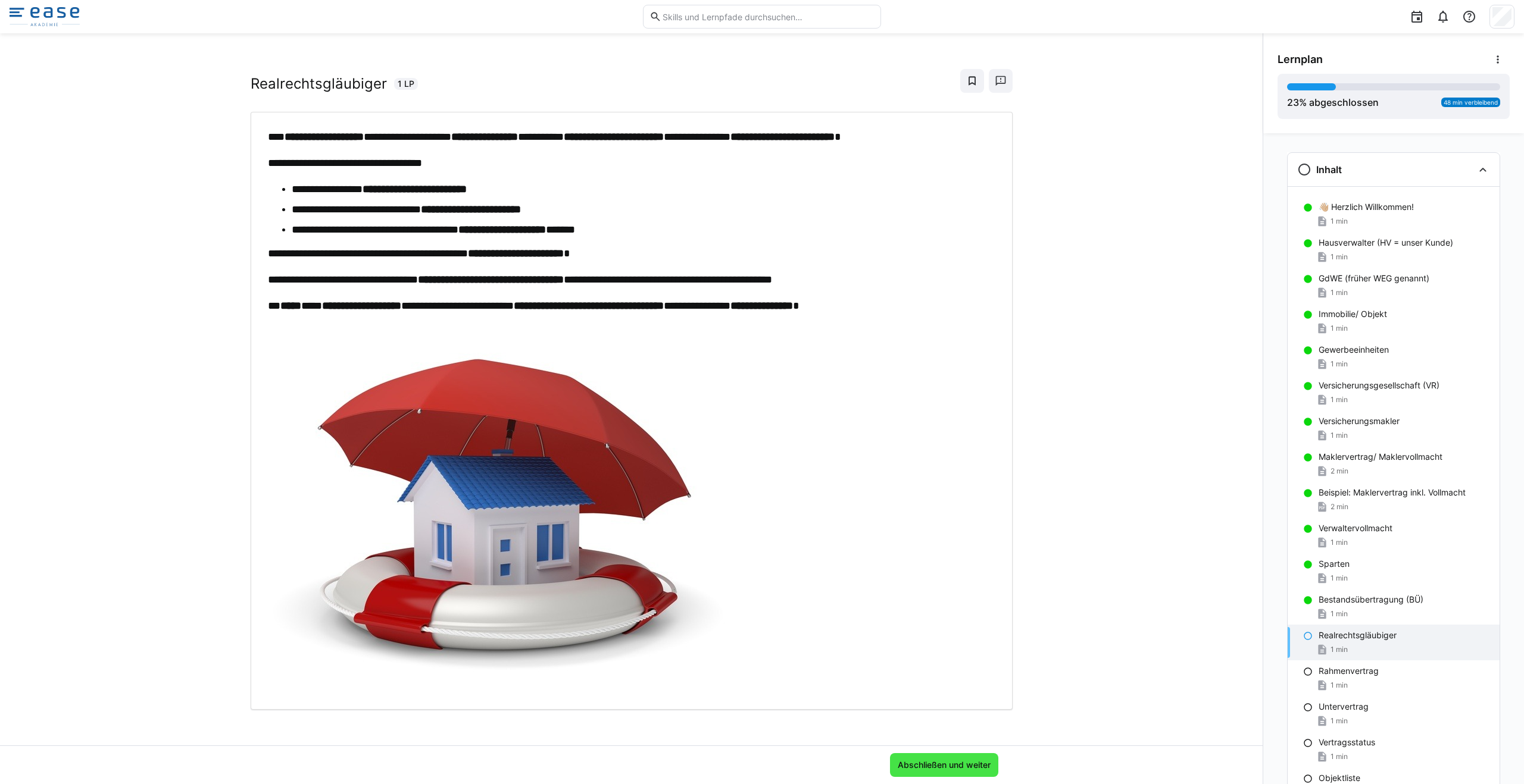
click at [761, 770] on span "Abschließen und weiter" at bounding box center [944, 765] width 109 height 24
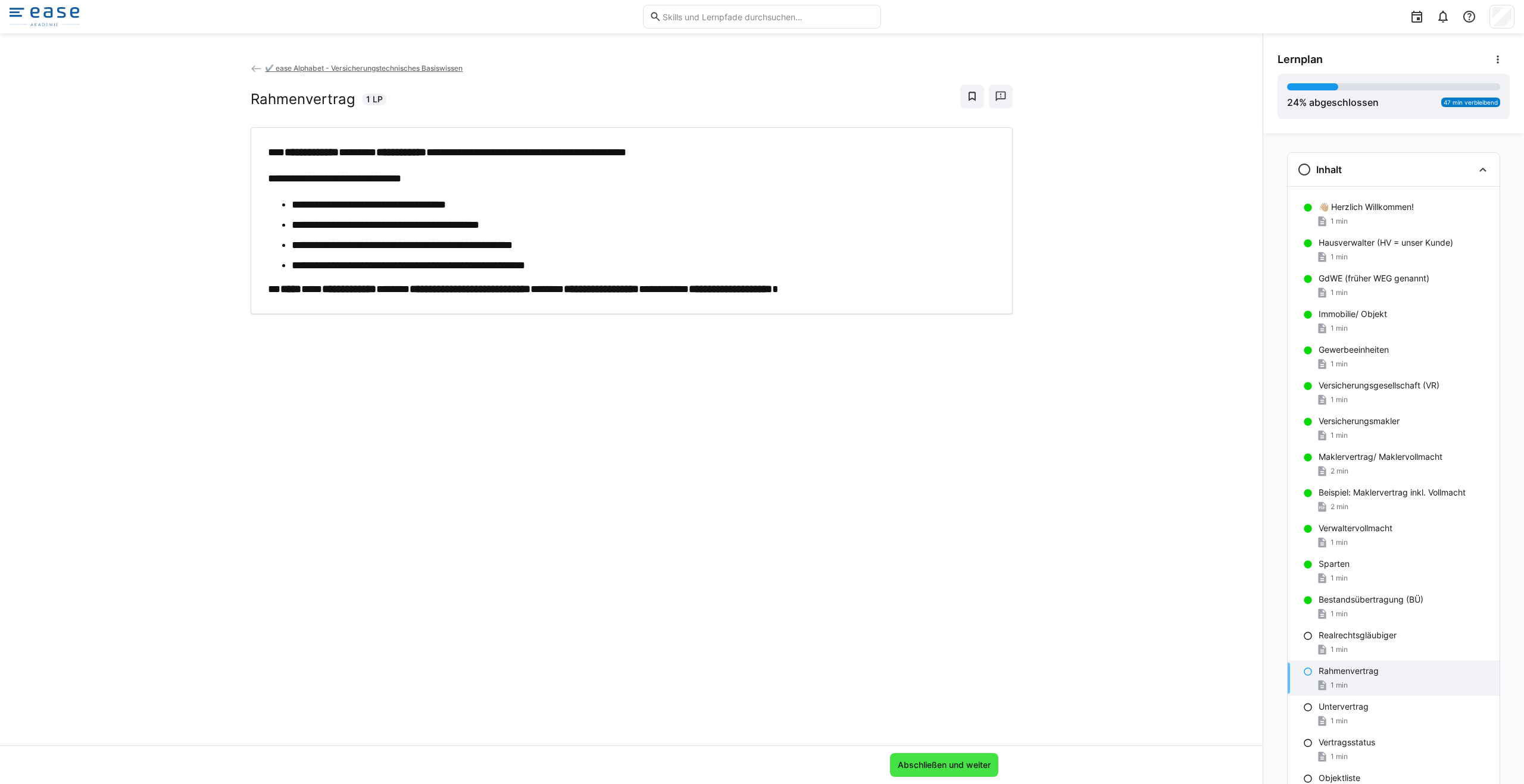
scroll to position [0, 0]
click at [761, 765] on span "Abschließen und weiter" at bounding box center [944, 765] width 96 height 12
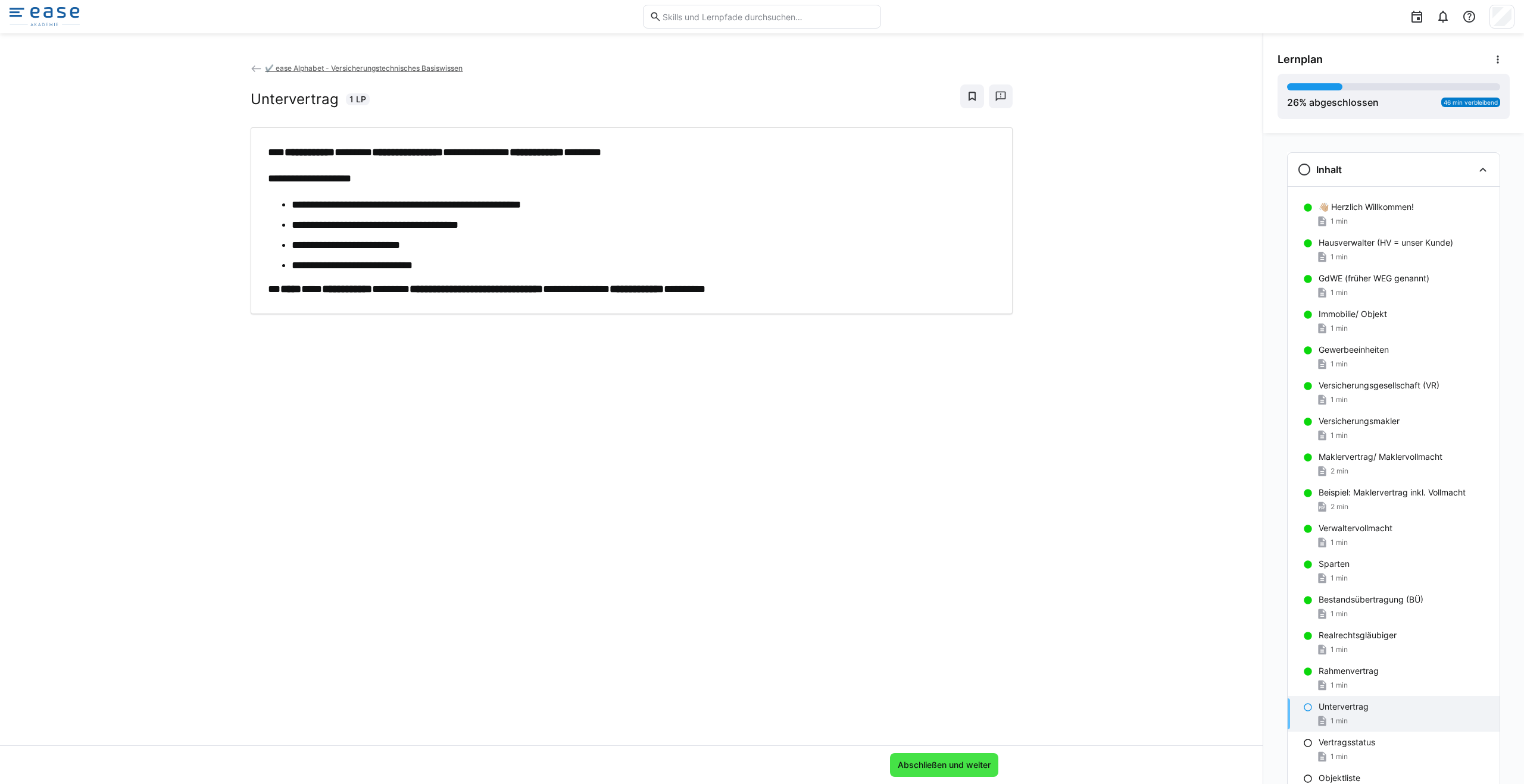
click at [761, 767] on span "Abschließen und weiter" at bounding box center [944, 765] width 96 height 12
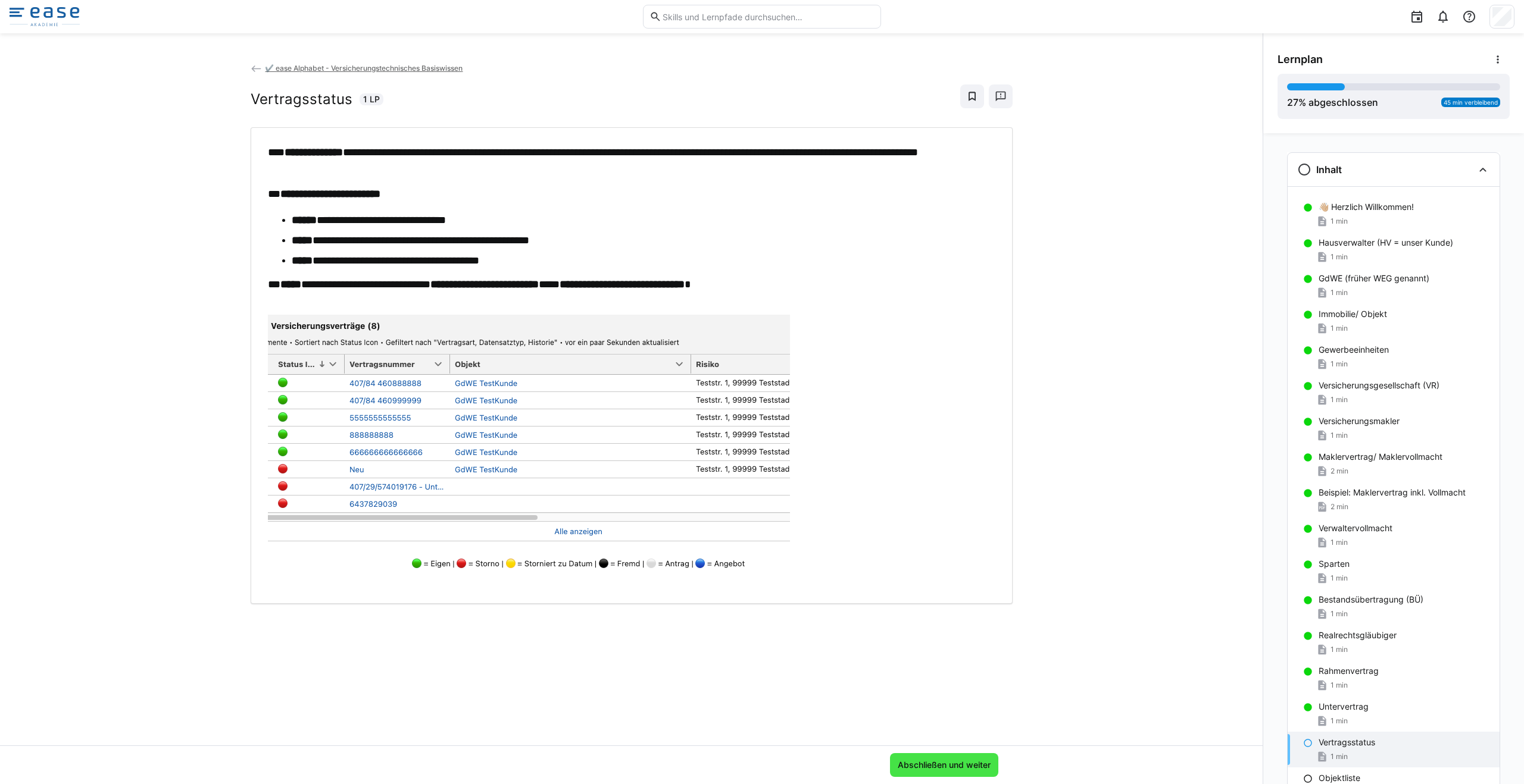
click at [761, 764] on span "Abschließen und weiter" at bounding box center [944, 765] width 96 height 12
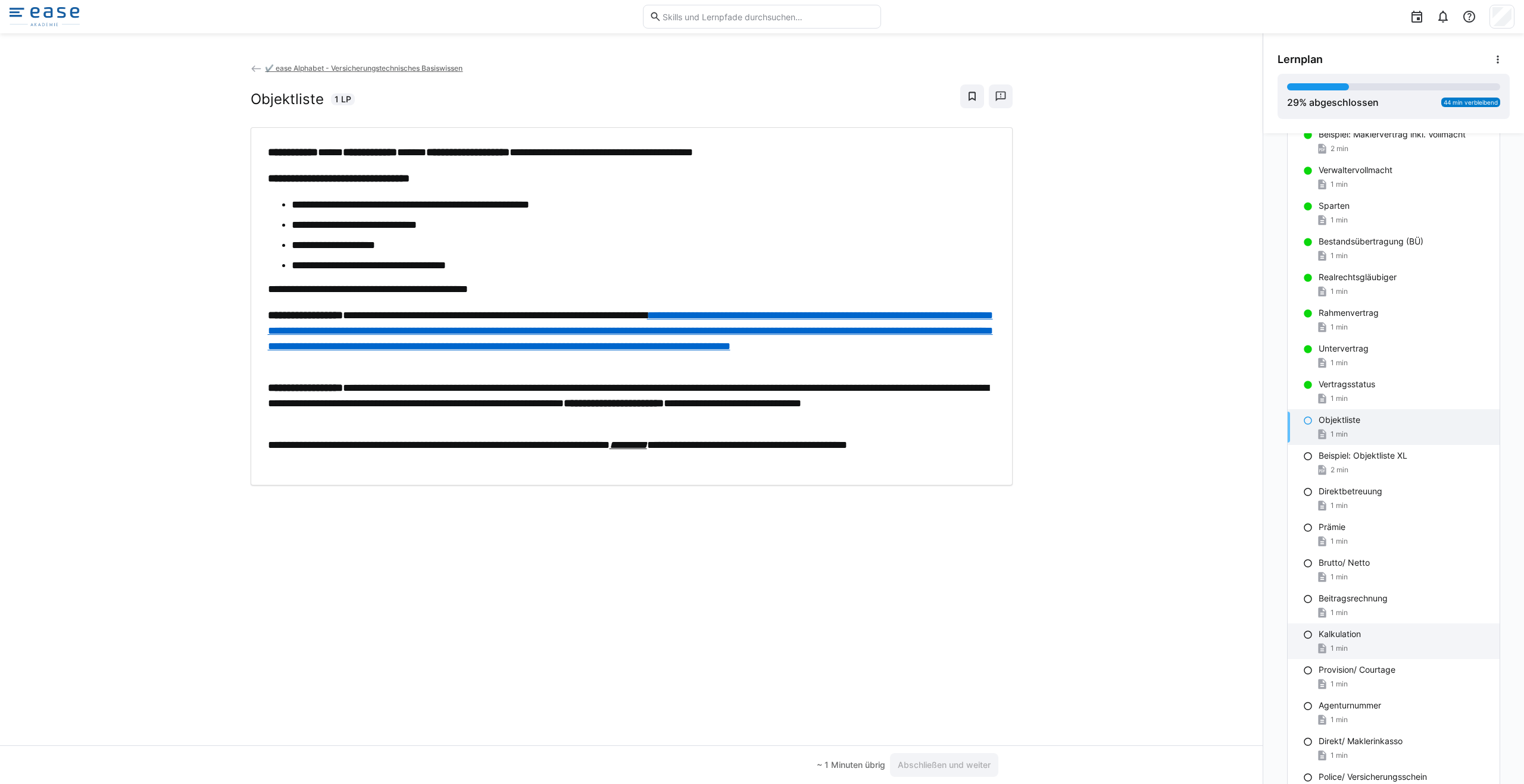
scroll to position [356, 0]
click at [761, 770] on span "Abschließen und weiter" at bounding box center [944, 765] width 109 height 24
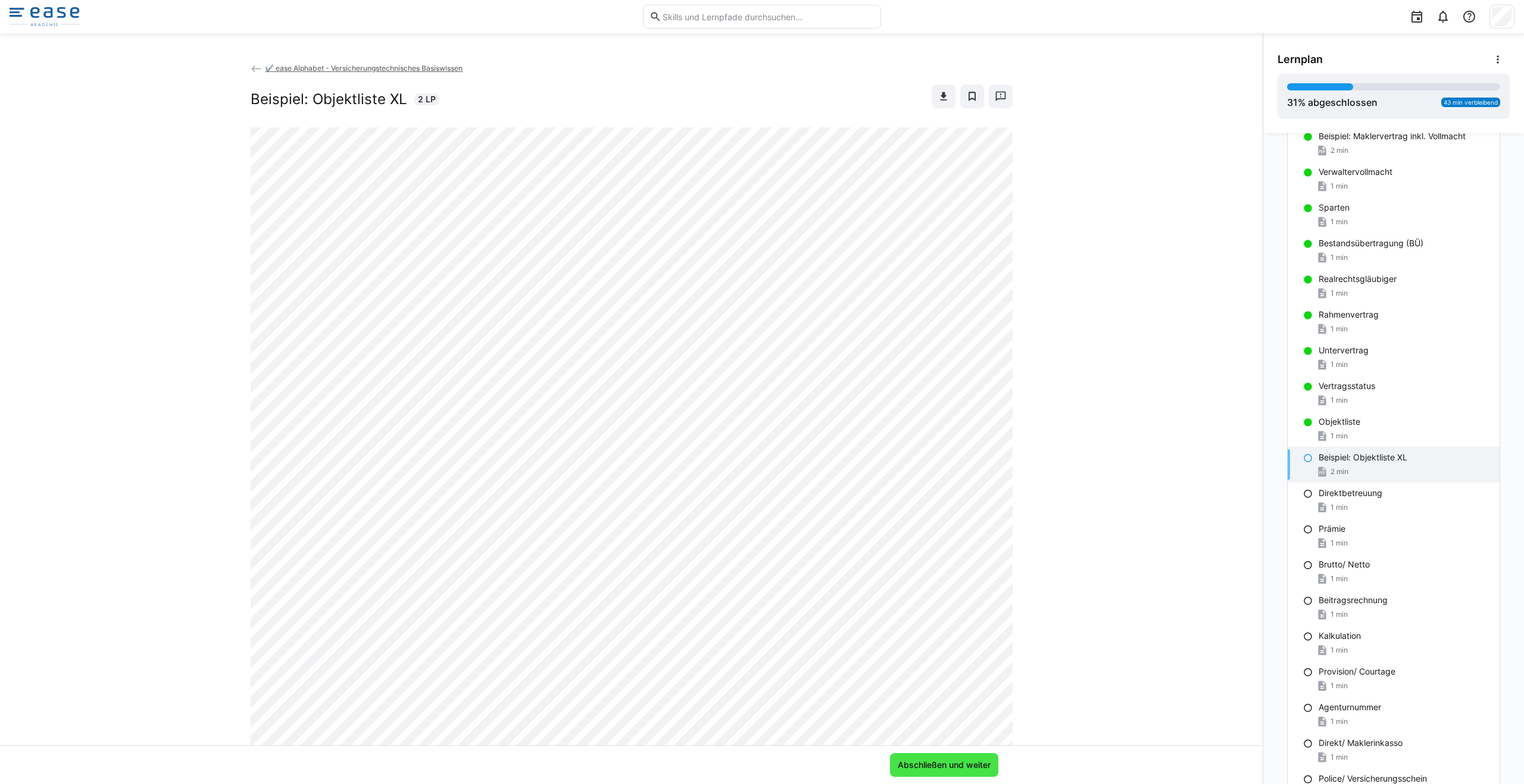
click at [761, 770] on span "Abschließen und weiter" at bounding box center [944, 765] width 109 height 24
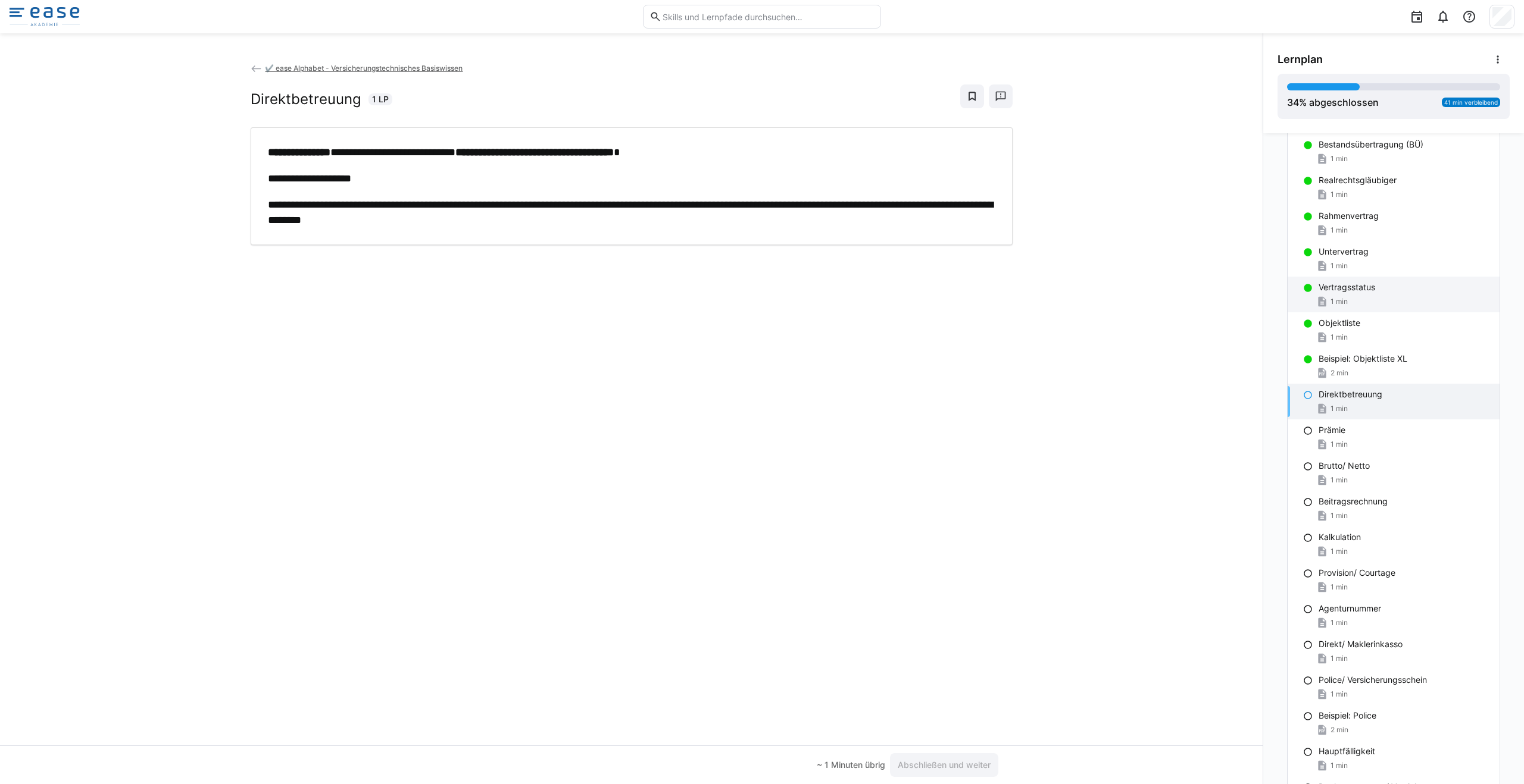
scroll to position [447, 0]
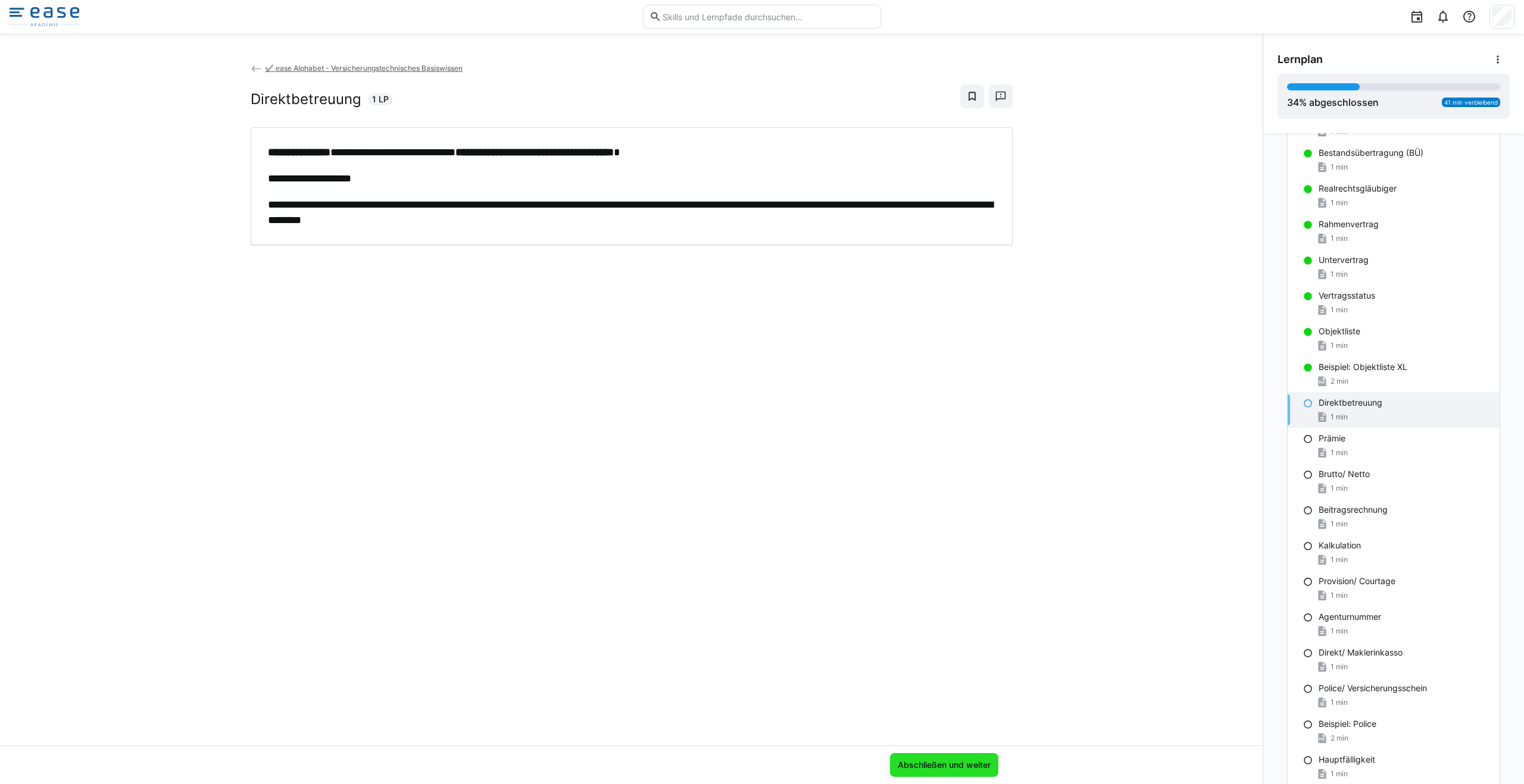
click at [761, 760] on span "Abschließen und weiter" at bounding box center [944, 765] width 96 height 12
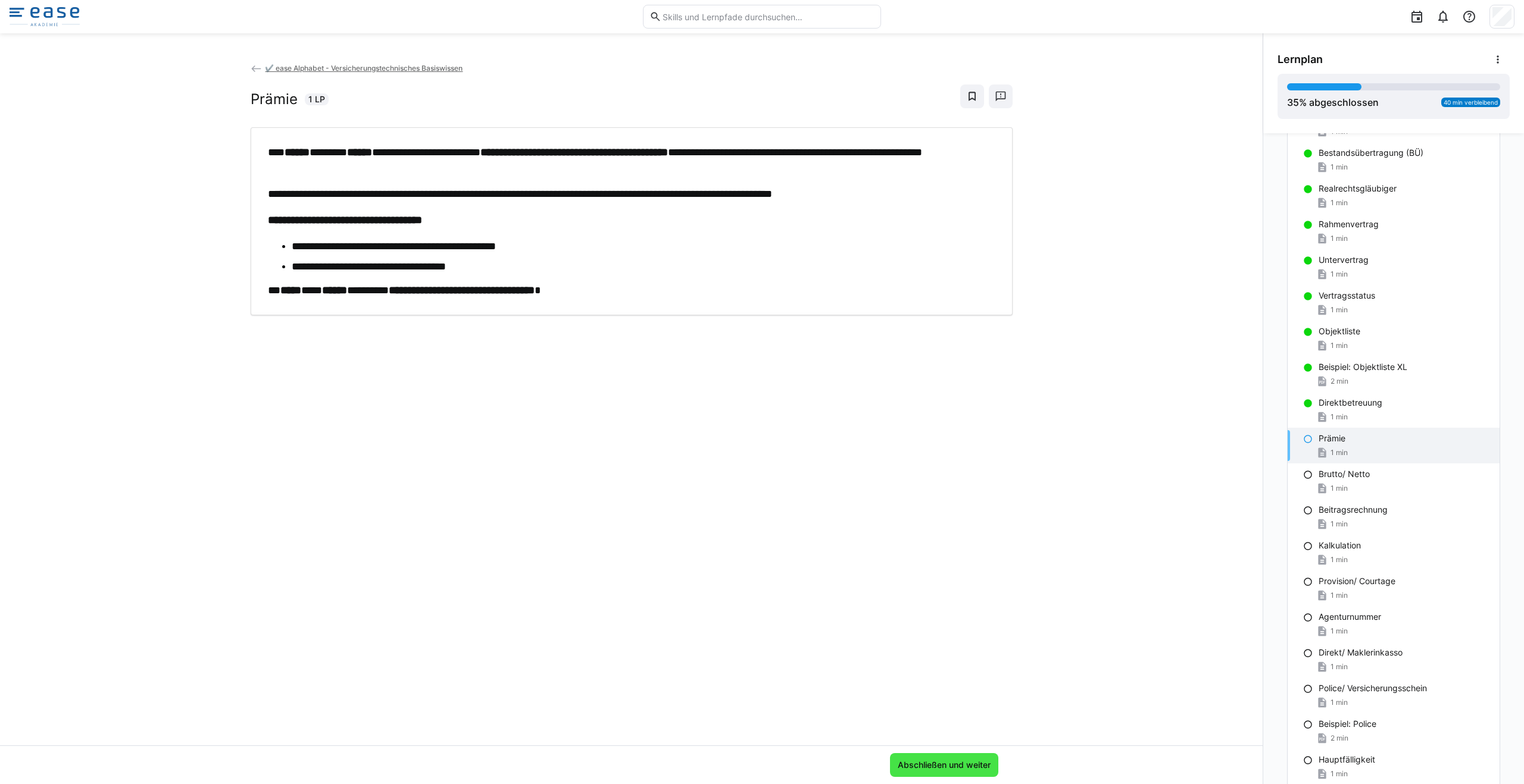
click at [761, 763] on span "Abschließen und weiter" at bounding box center [944, 765] width 96 height 12
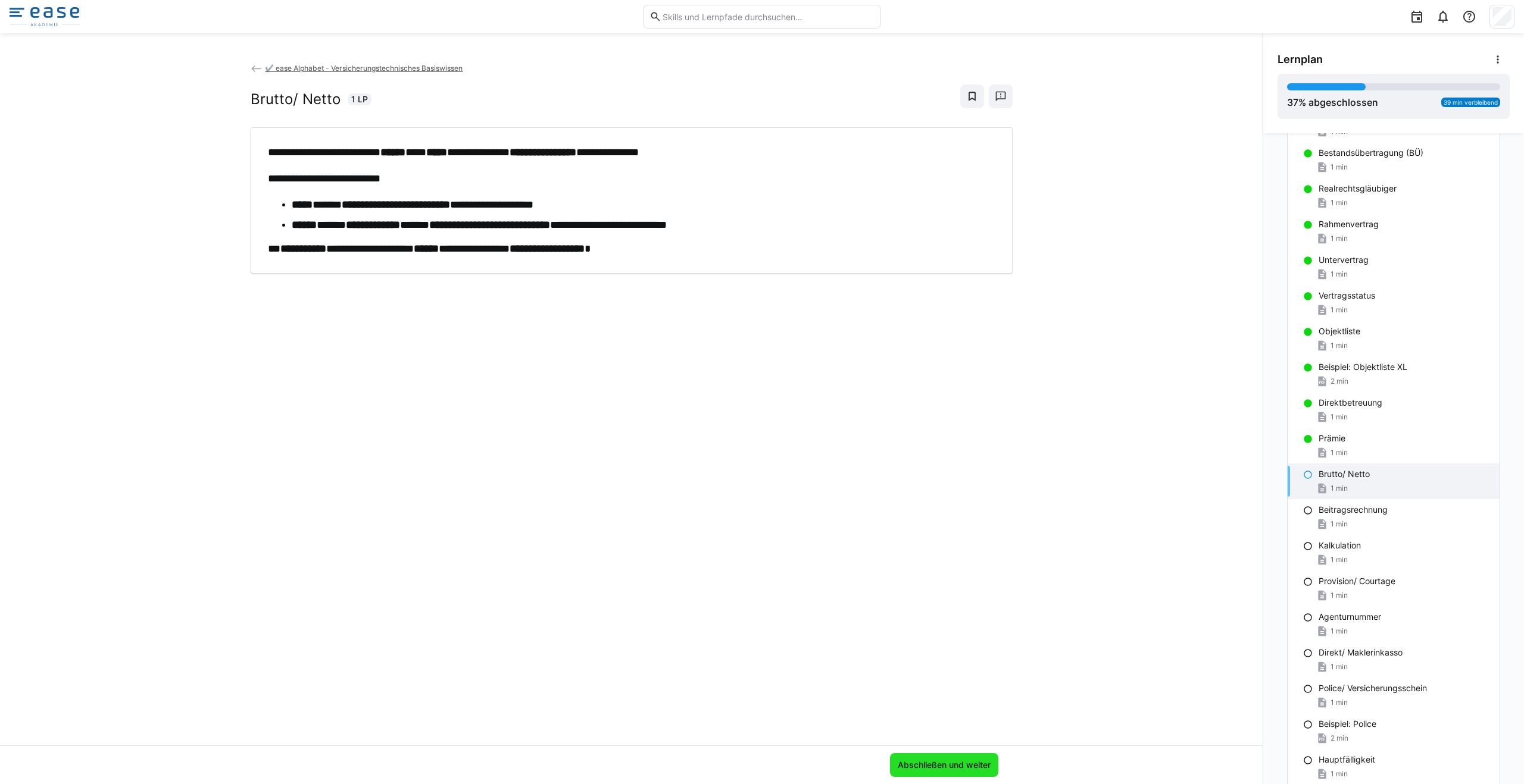
click at [761, 764] on span "Abschließen und weiter" at bounding box center [944, 765] width 96 height 12
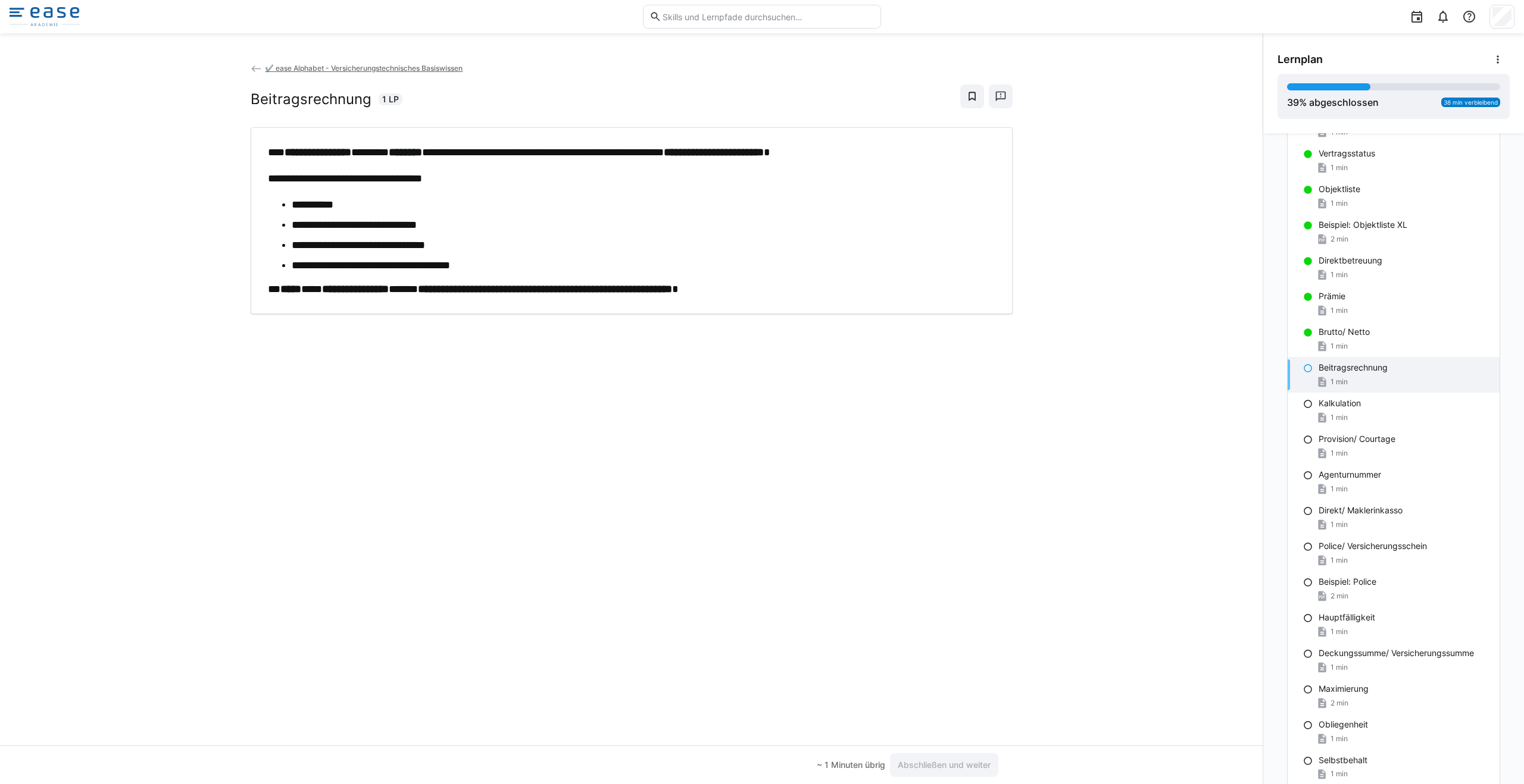
scroll to position [590, 0]
click at [284, 201] on ul "**********" at bounding box center [632, 235] width 727 height 76
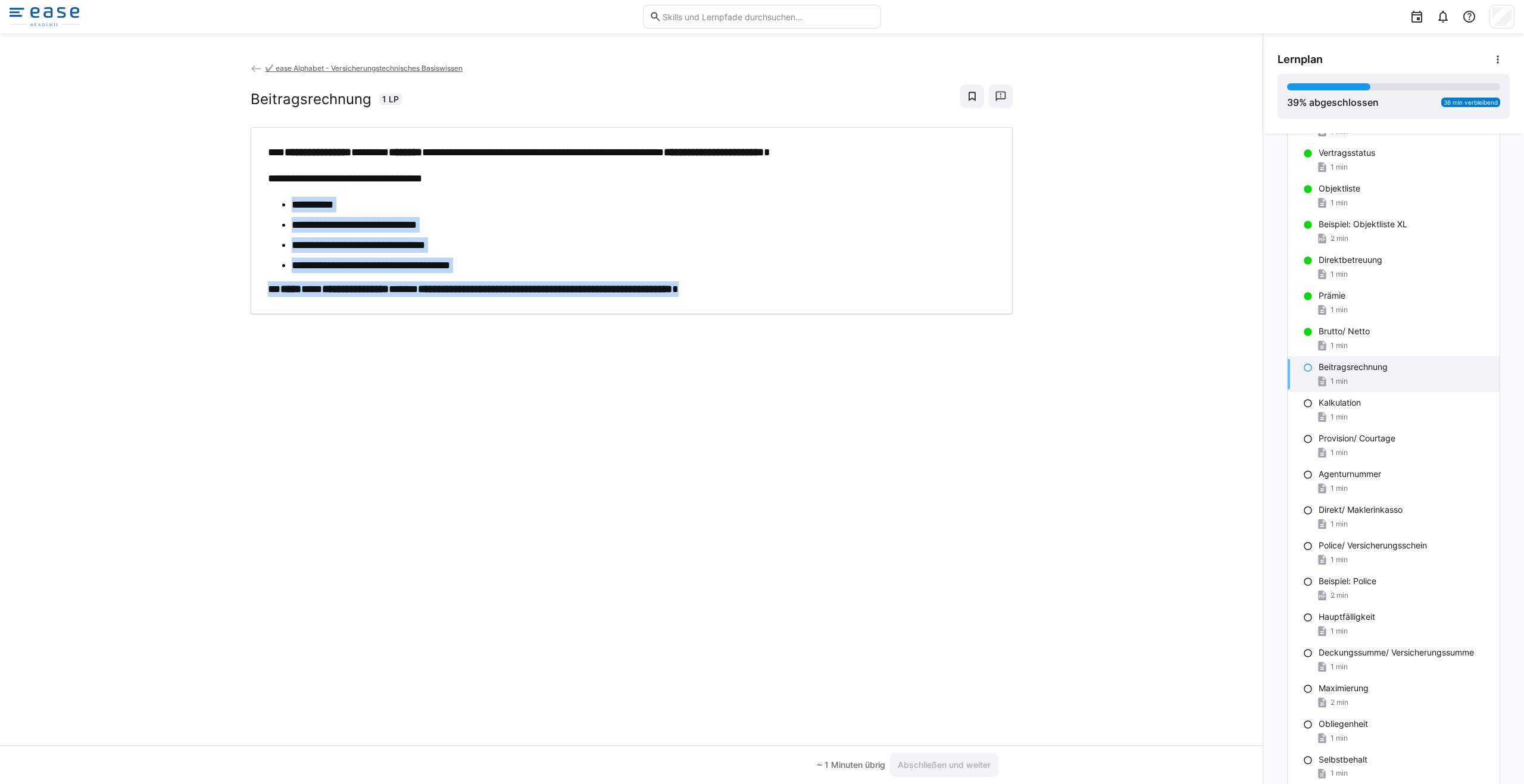
drag, startPoint x: 288, startPoint y: 202, endPoint x: 822, endPoint y: 316, distance: 546.0
click at [761, 318] on div "**********" at bounding box center [631, 404] width 1262 height 684
click at [761, 760] on span "Abschließen und weiter" at bounding box center [944, 765] width 96 height 12
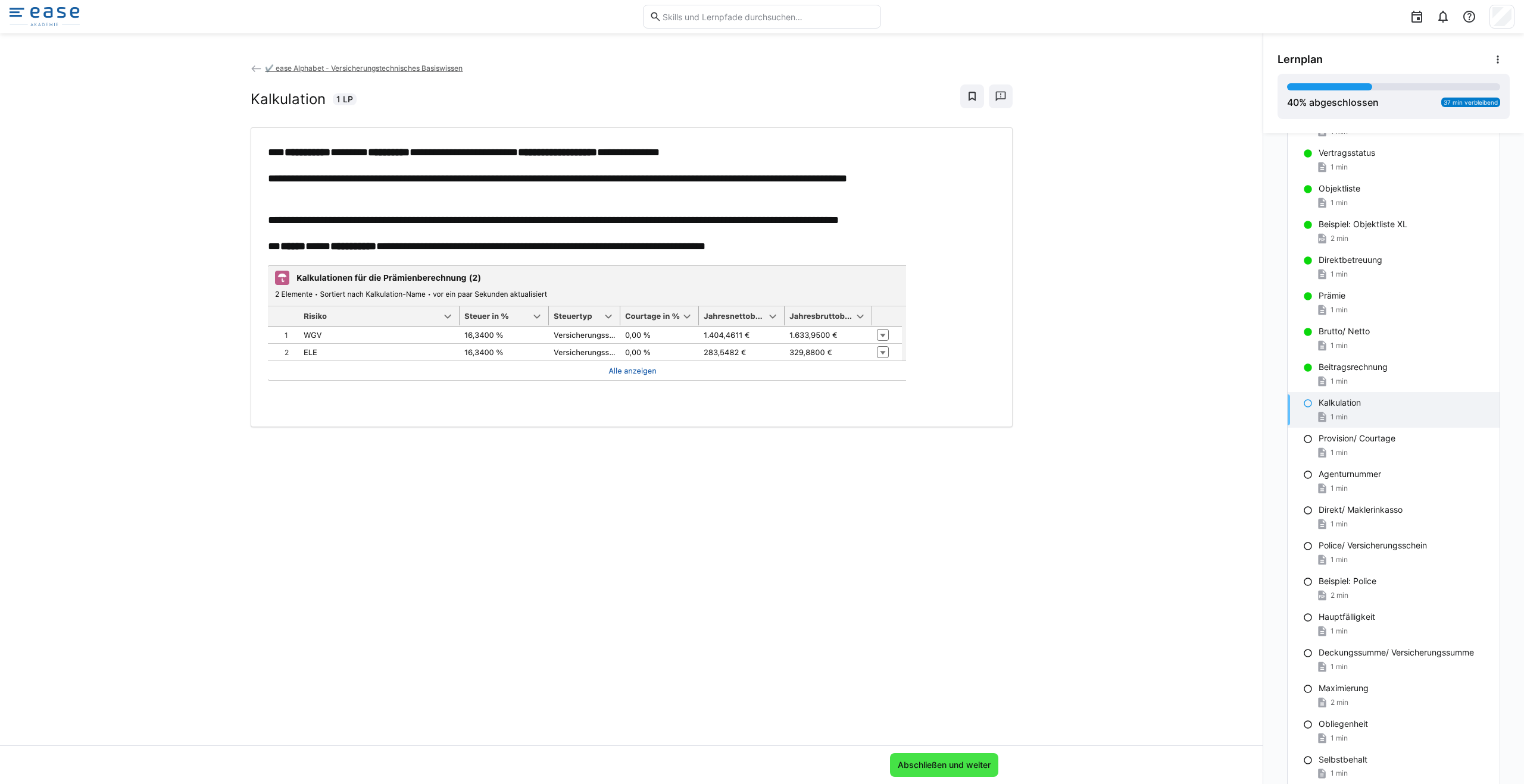
click at [761, 760] on span "Abschließen und weiter" at bounding box center [944, 765] width 96 height 12
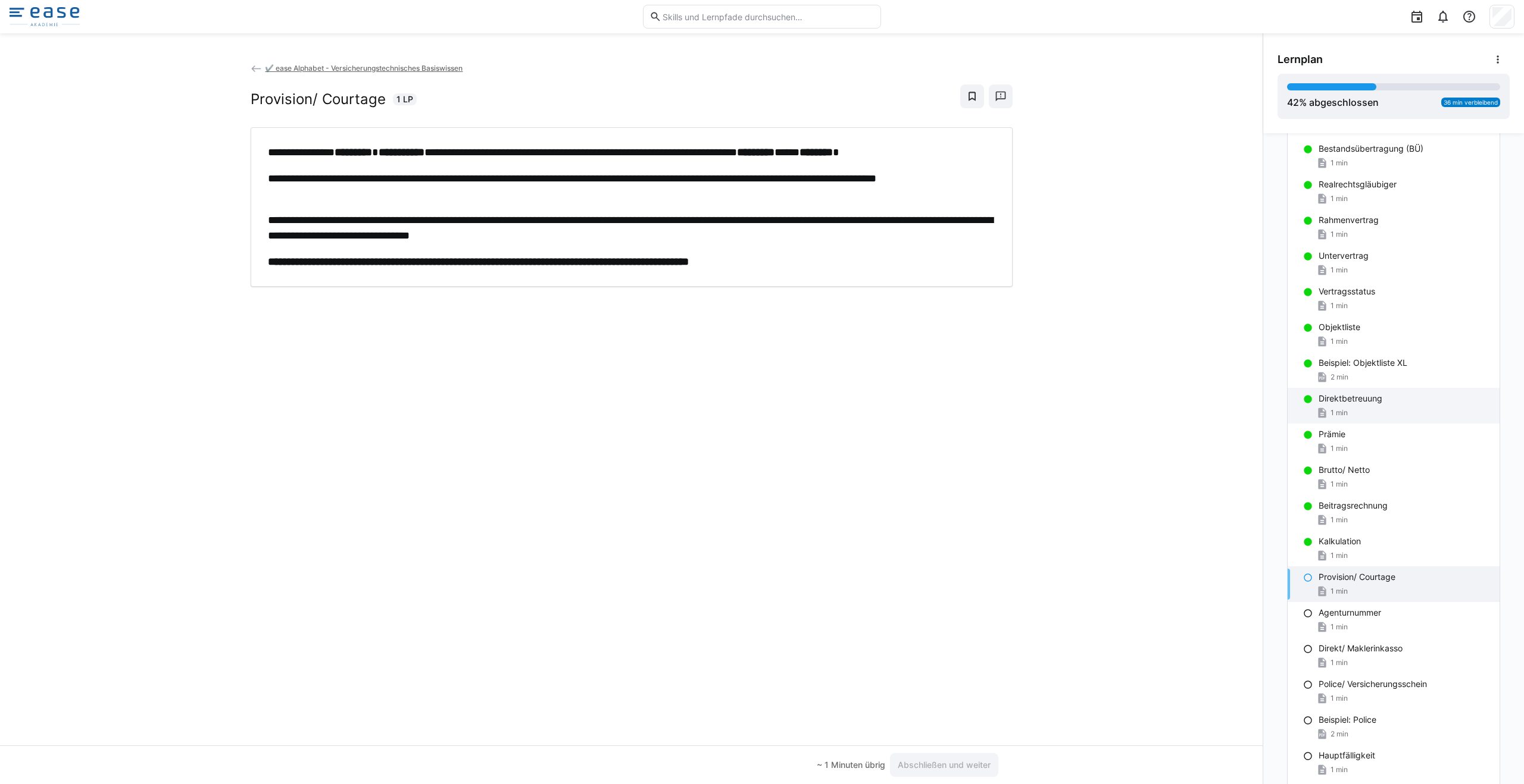
scroll to position [456, 0]
click at [761, 767] on span "Abschließen und weiter" at bounding box center [944, 765] width 96 height 12
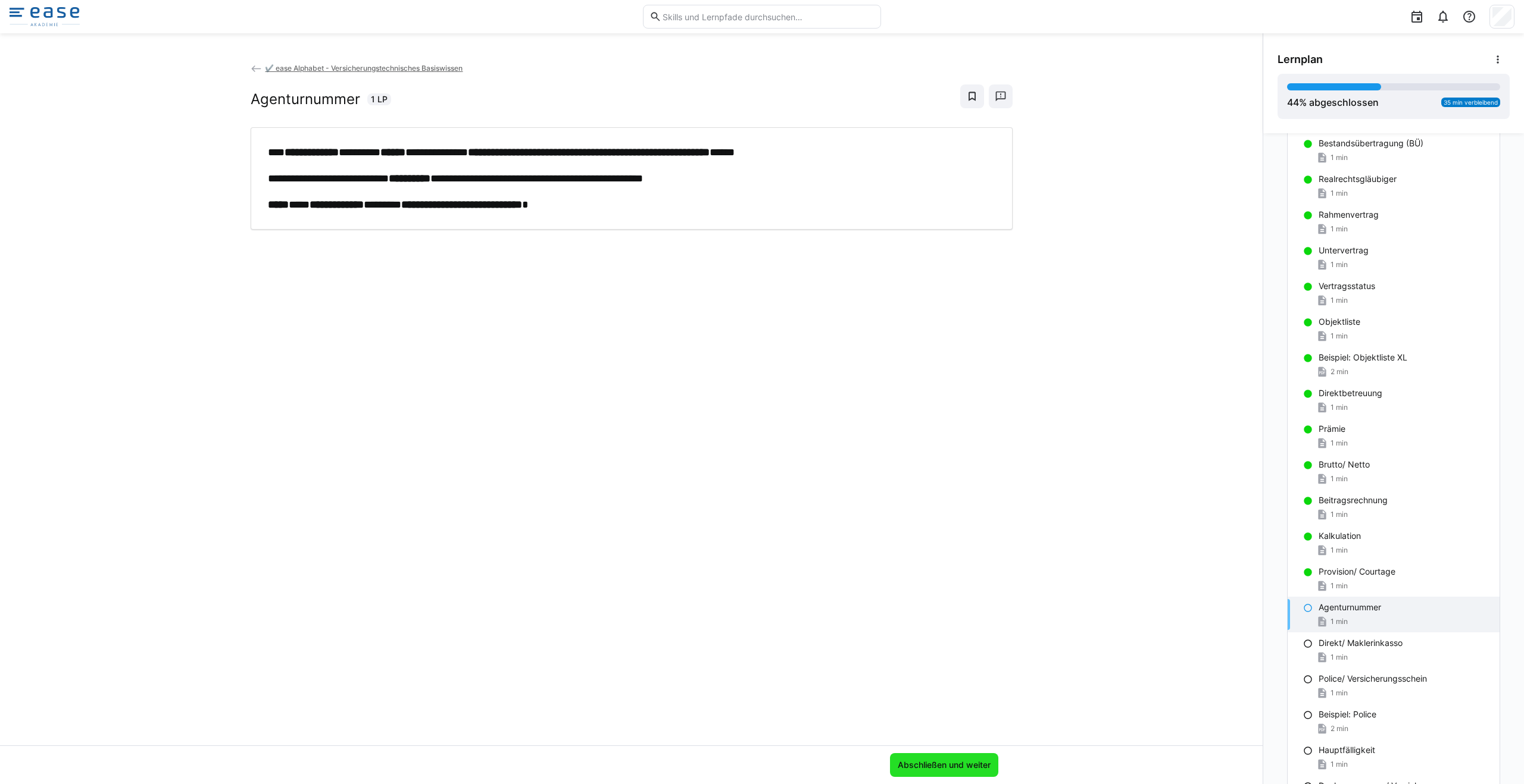
click at [761, 754] on span "Abschließen und weiter" at bounding box center [944, 765] width 109 height 24
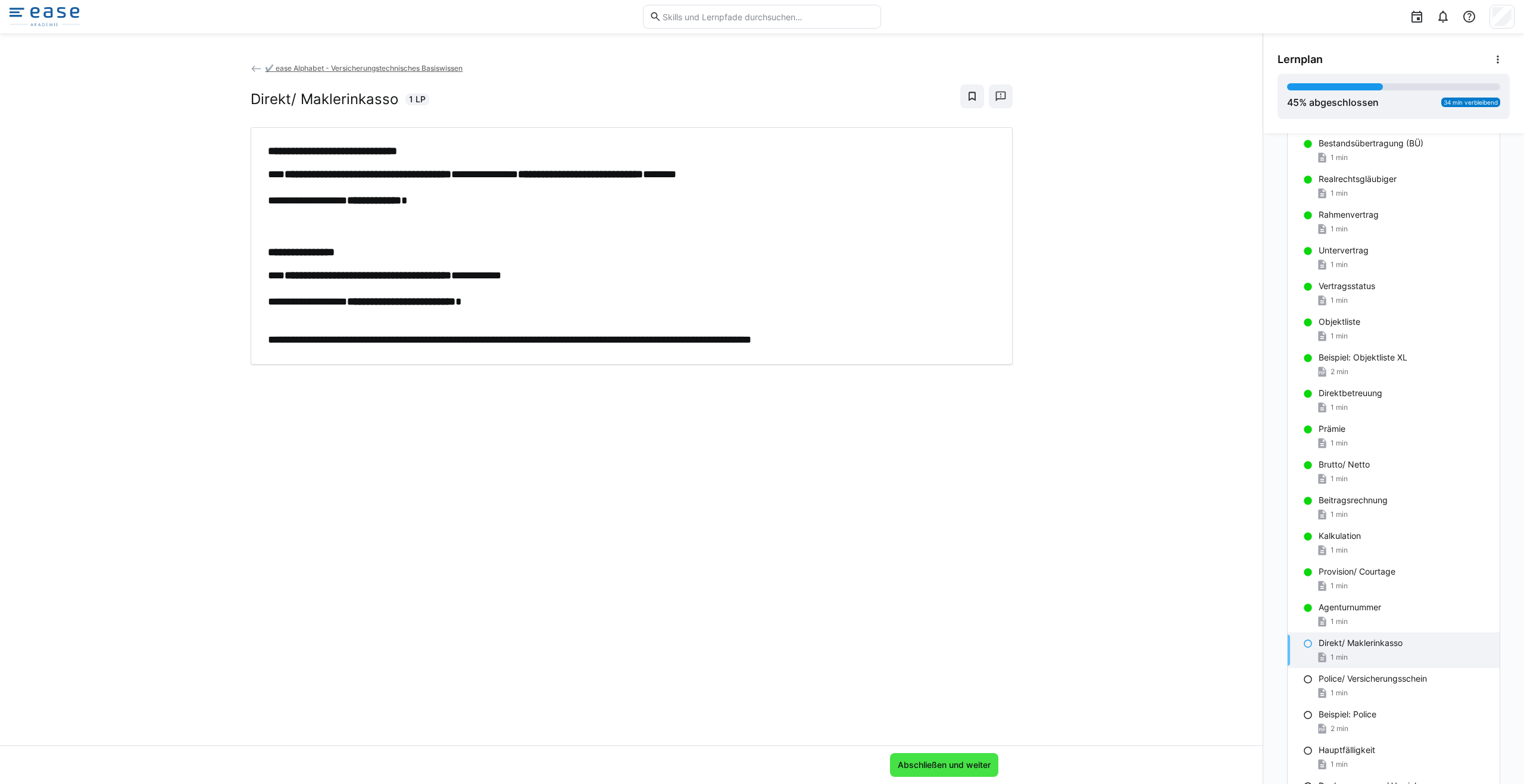
click at [761, 770] on span "Abschließen und weiter" at bounding box center [944, 765] width 109 height 24
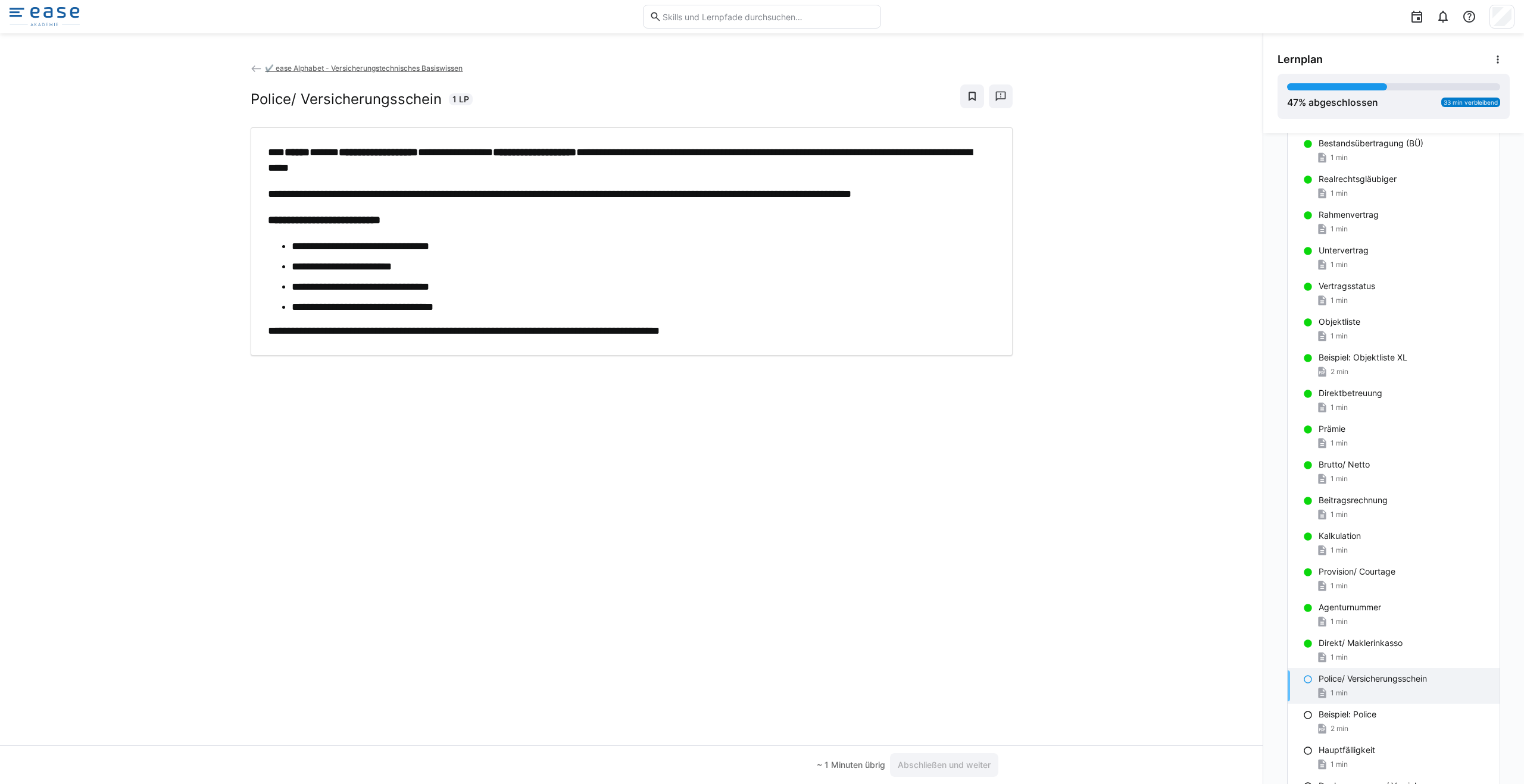
click at [268, 148] on p "**********" at bounding box center [632, 160] width 727 height 31
drag, startPoint x: 275, startPoint y: 151, endPoint x: 268, endPoint y: 150, distance: 7.1
click at [268, 150] on p "**********" at bounding box center [632, 160] width 727 height 31
click at [619, 165] on p "**********" at bounding box center [632, 160] width 727 height 31
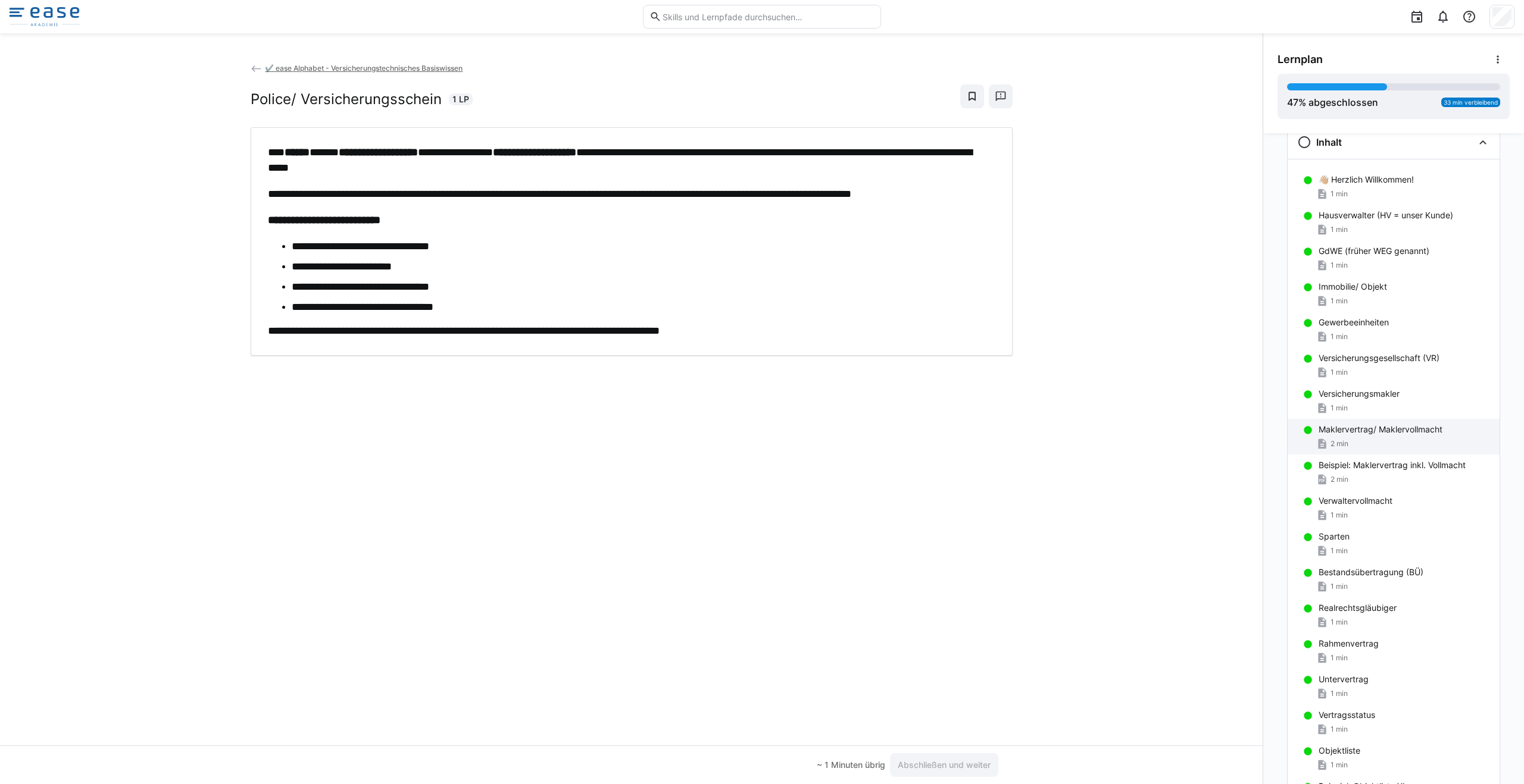
scroll to position [0, 0]
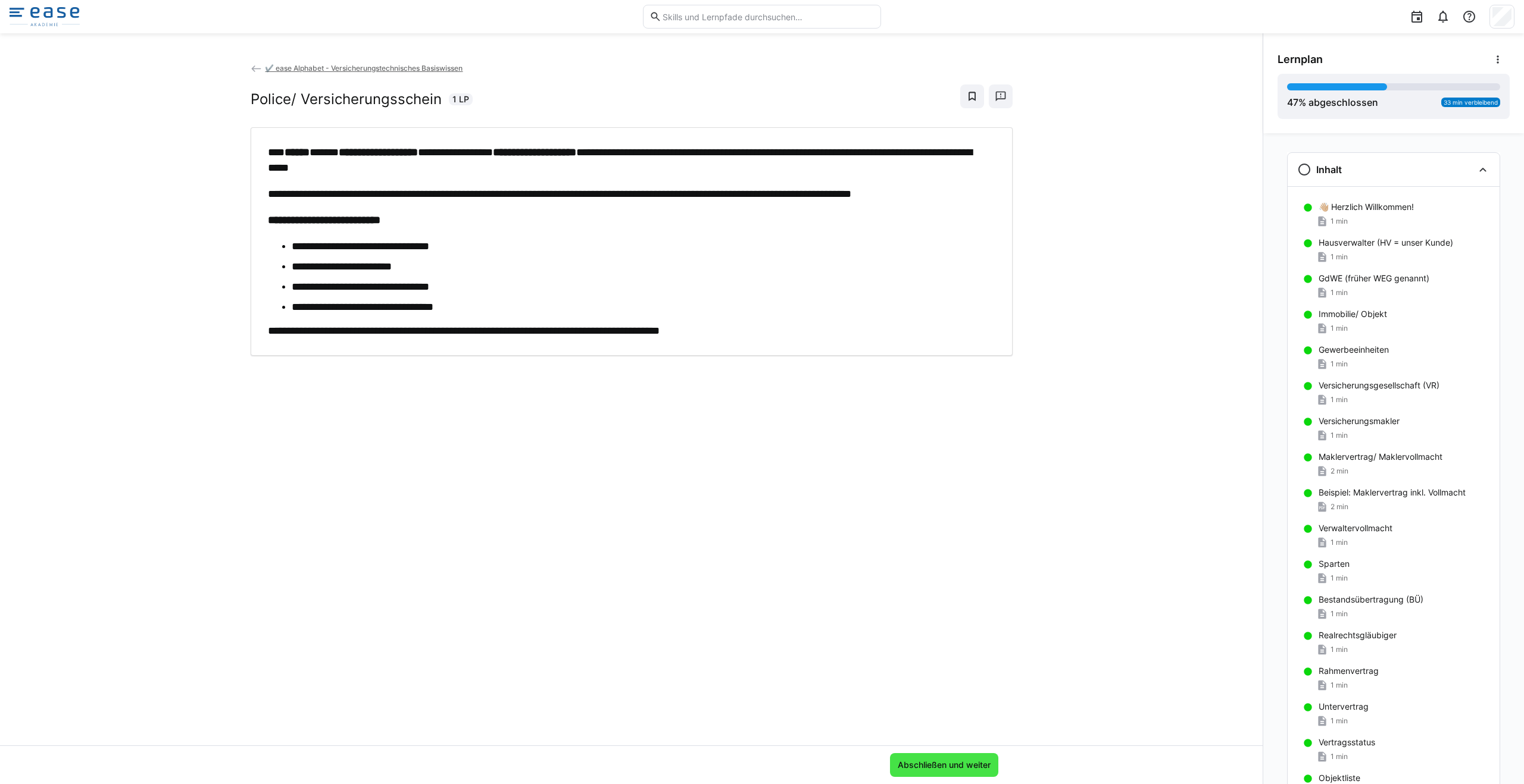
click at [761, 757] on span "Abschließen und weiter" at bounding box center [944, 765] width 109 height 24
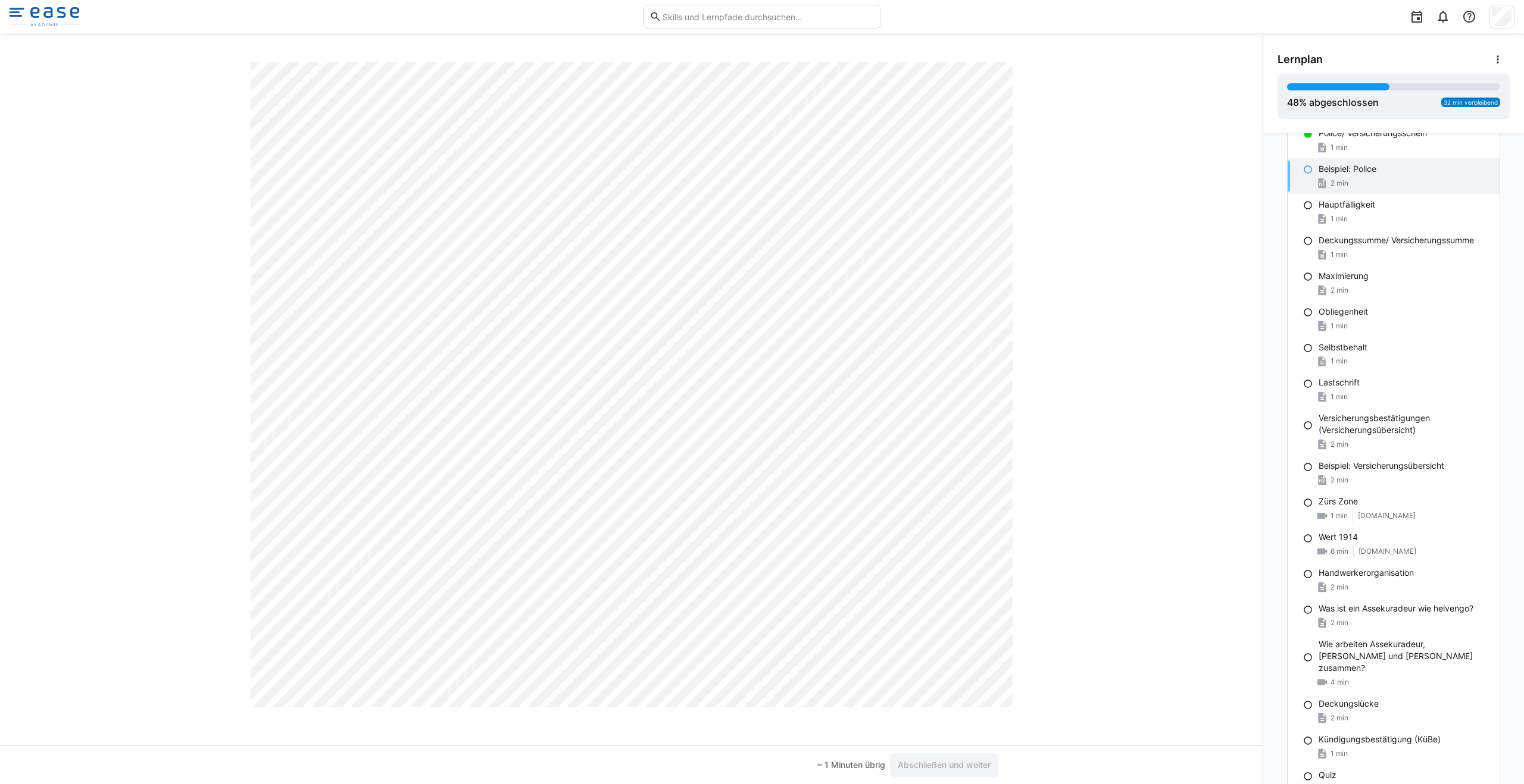
scroll to position [1948, 0]
click at [761, 764] on span "Abschließen und weiter" at bounding box center [944, 765] width 96 height 12
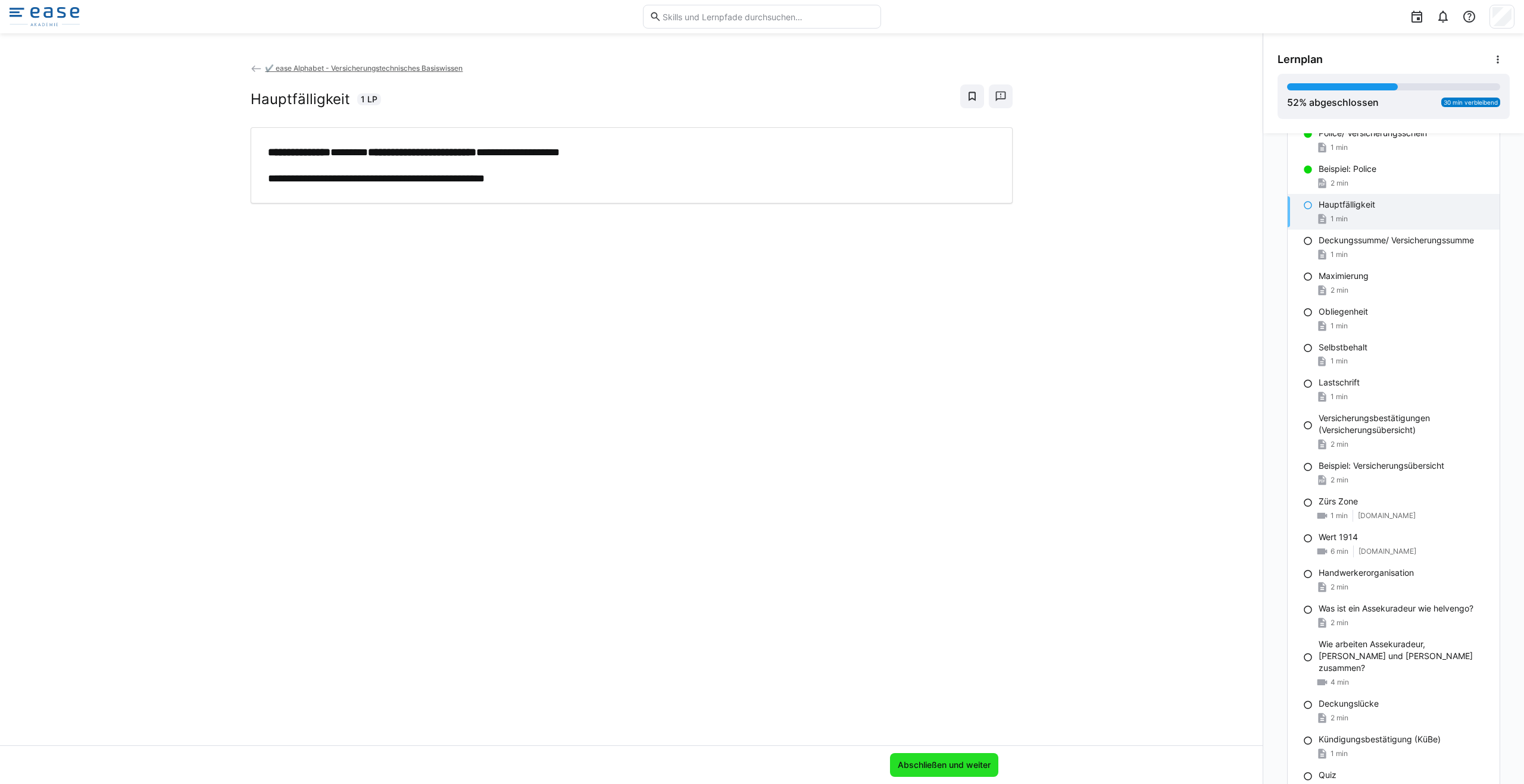
click at [761, 765] on span "Abschließen und weiter" at bounding box center [944, 765] width 96 height 12
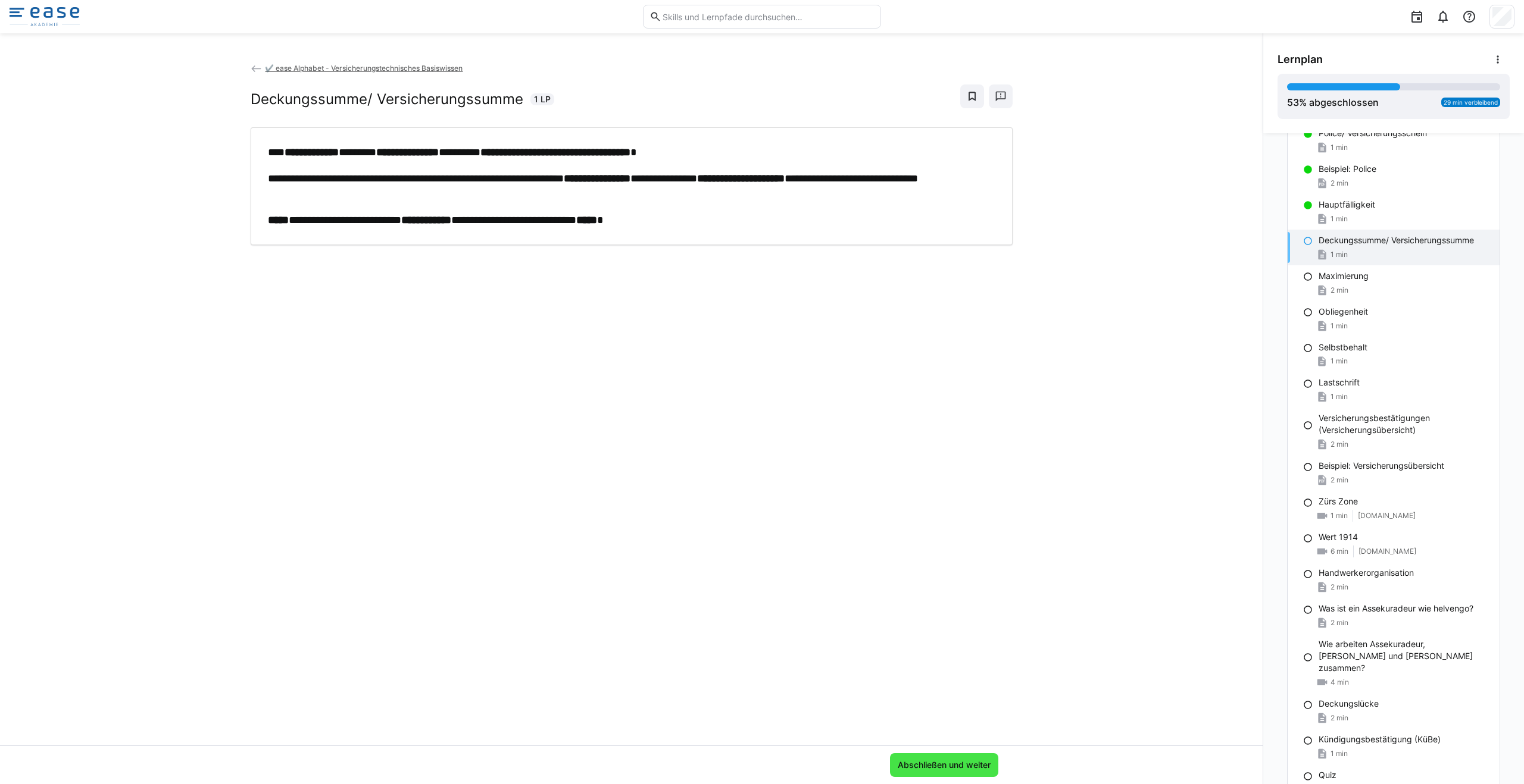
click at [761, 770] on span "Abschließen und weiter" at bounding box center [944, 765] width 109 height 24
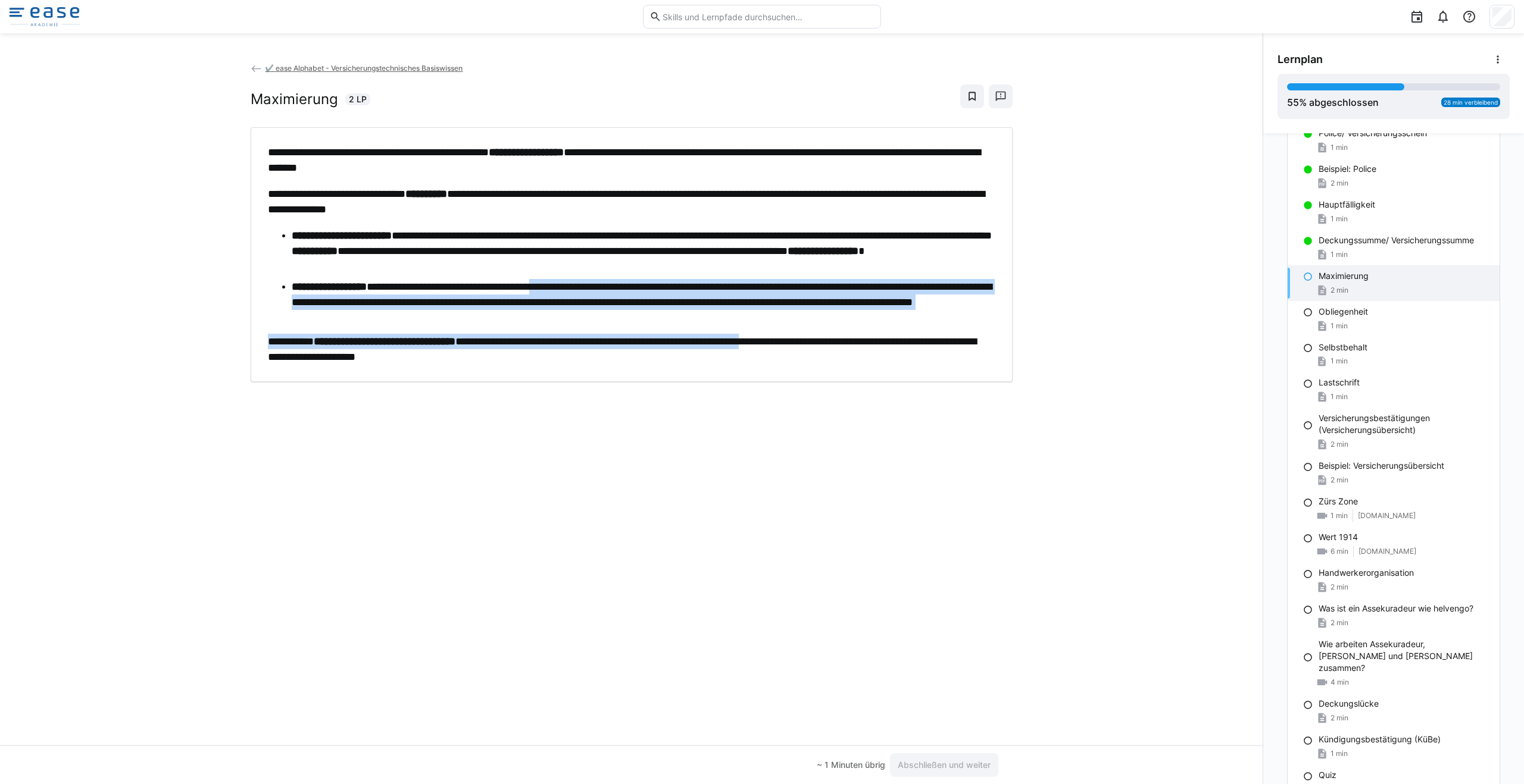
drag, startPoint x: 566, startPoint y: 287, endPoint x: 786, endPoint y: 341, distance: 226.5
click at [761, 339] on div "**********" at bounding box center [632, 254] width 727 height 220
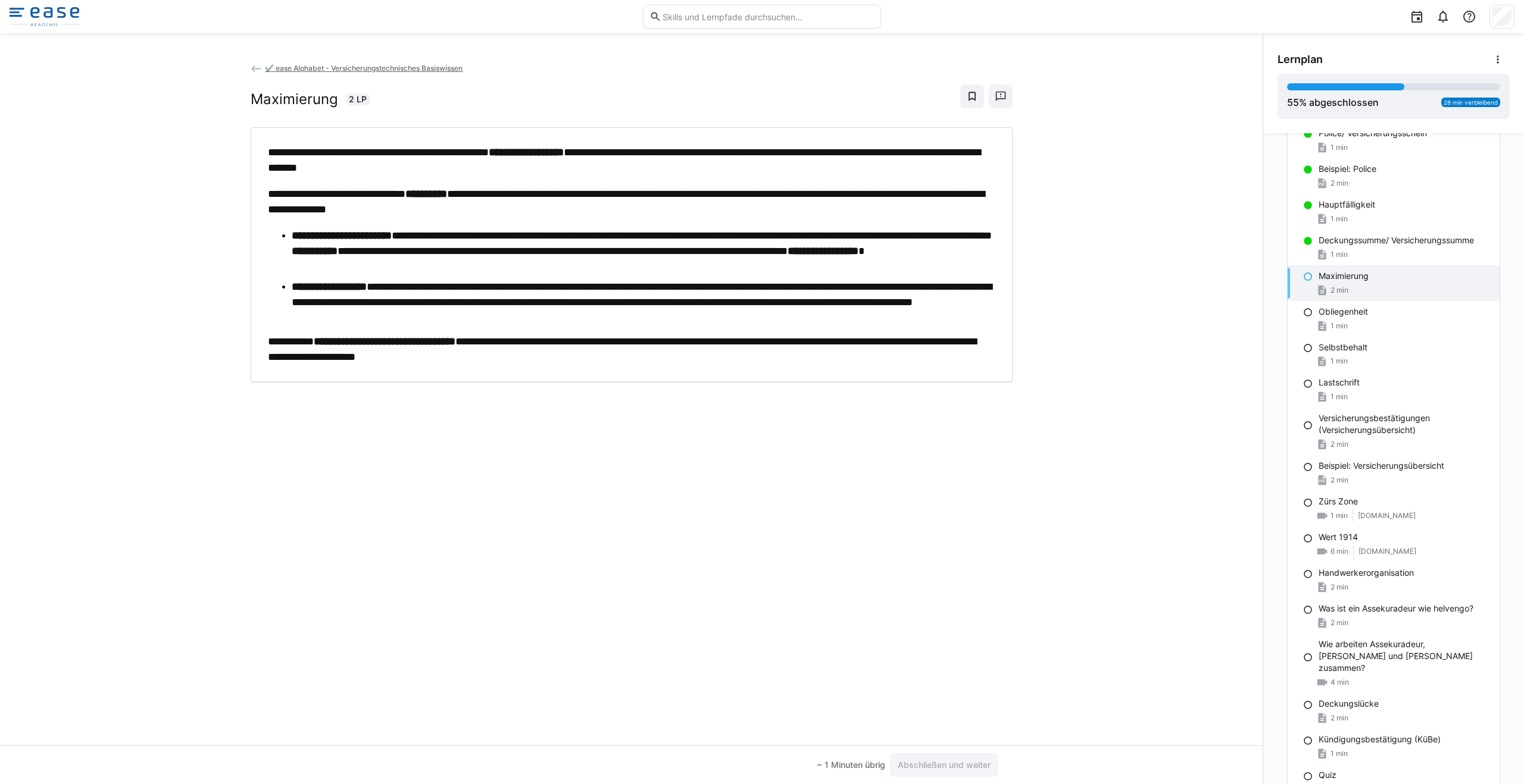
click at [749, 344] on p "**********" at bounding box center [632, 349] width 727 height 31
click at [761, 760] on span "Abschließen und weiter" at bounding box center [944, 765] width 96 height 12
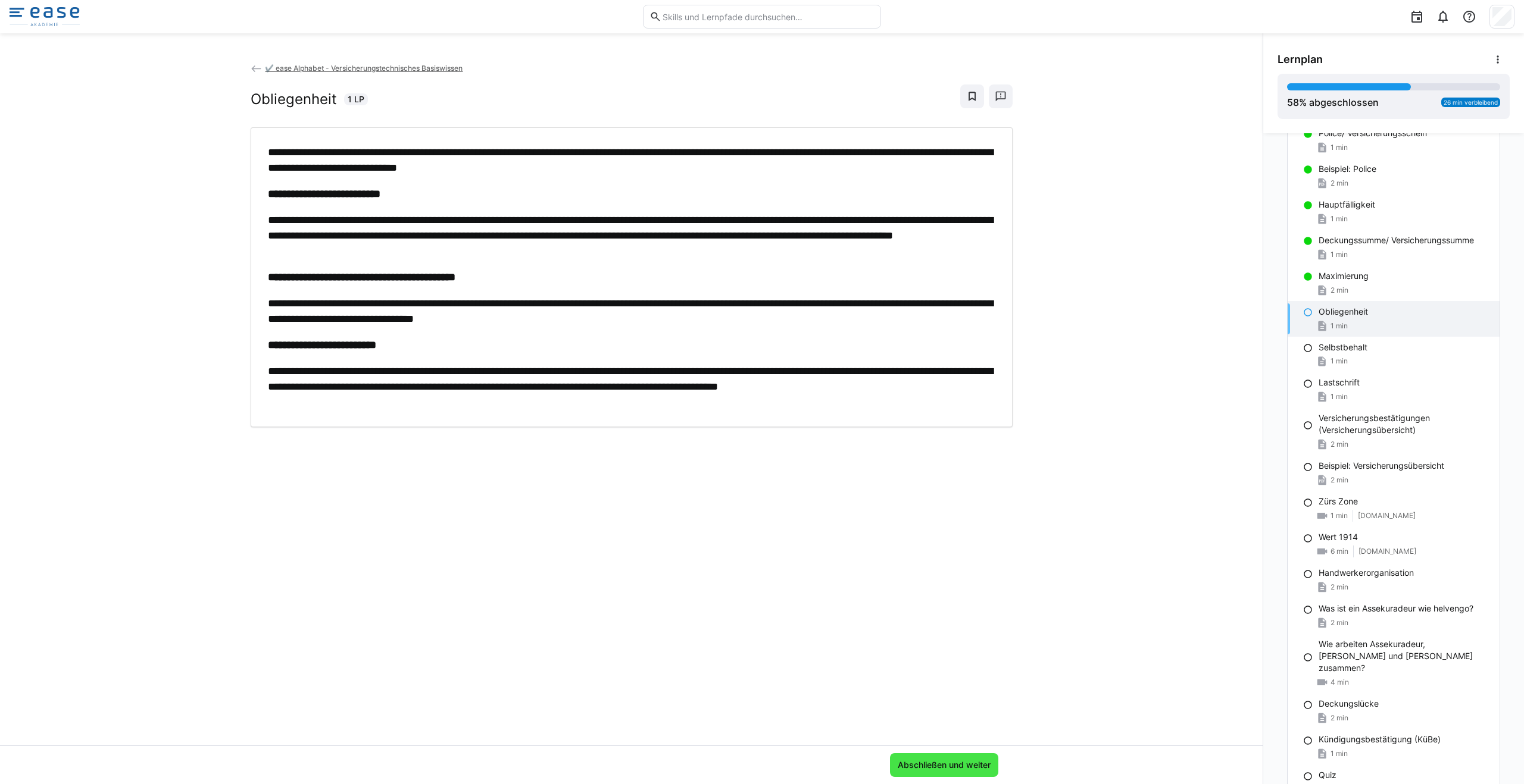
click at [761, 766] on span "Abschließen und weiter" at bounding box center [944, 765] width 96 height 12
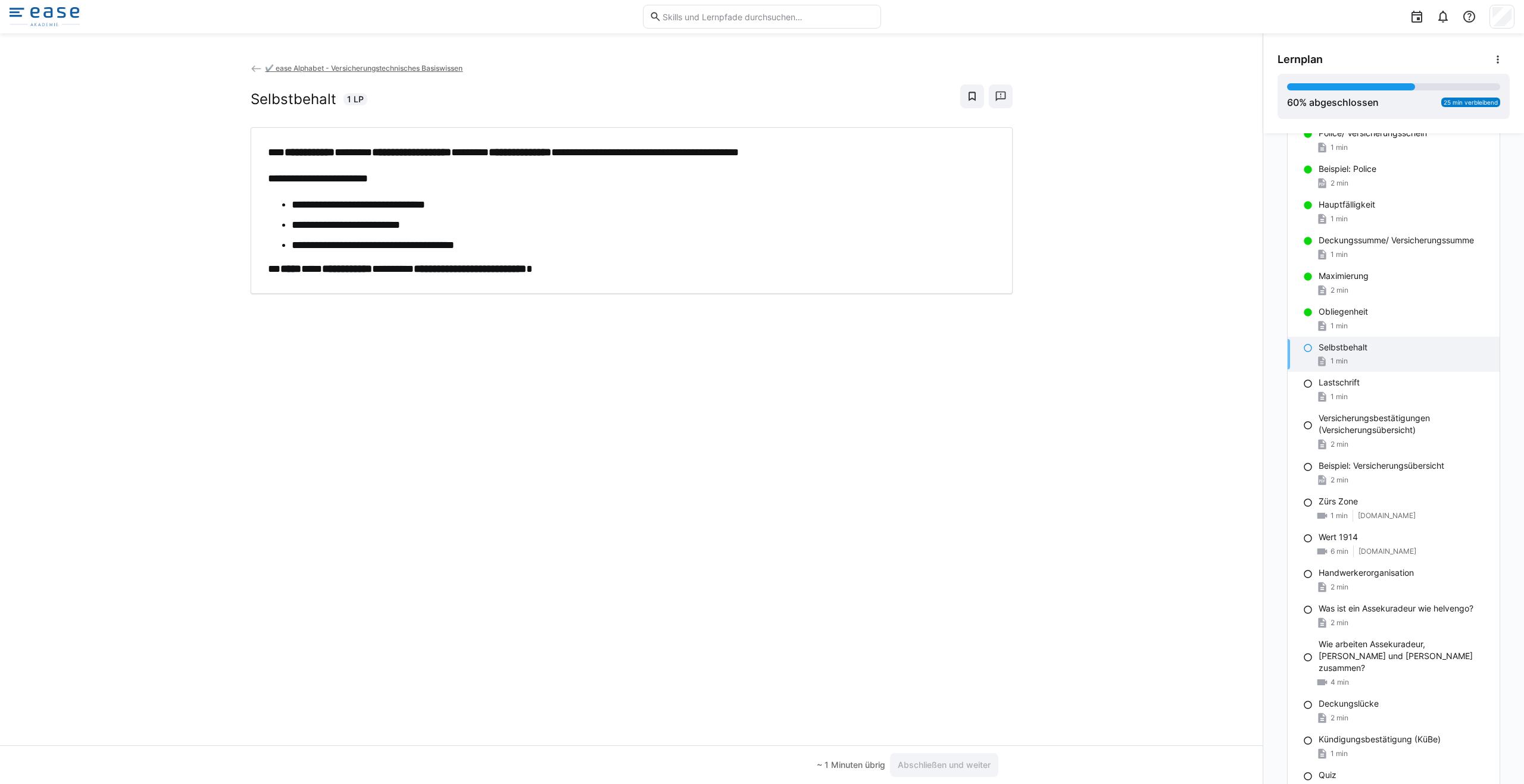
scroll to position [1087, 0]
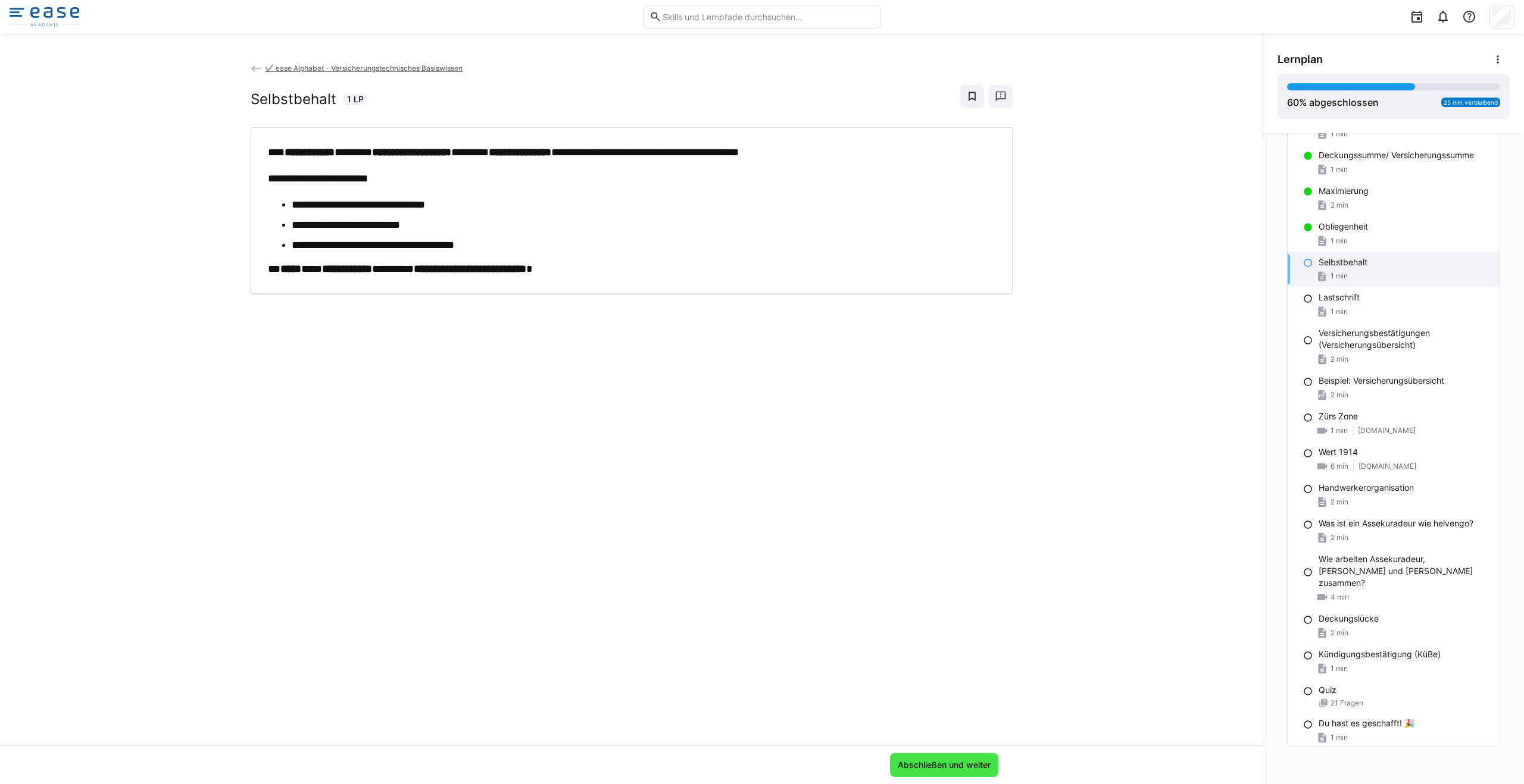
click at [761, 770] on span "Abschließen und weiter" at bounding box center [944, 765] width 109 height 24
